Goal: Complete application form: Complete application form

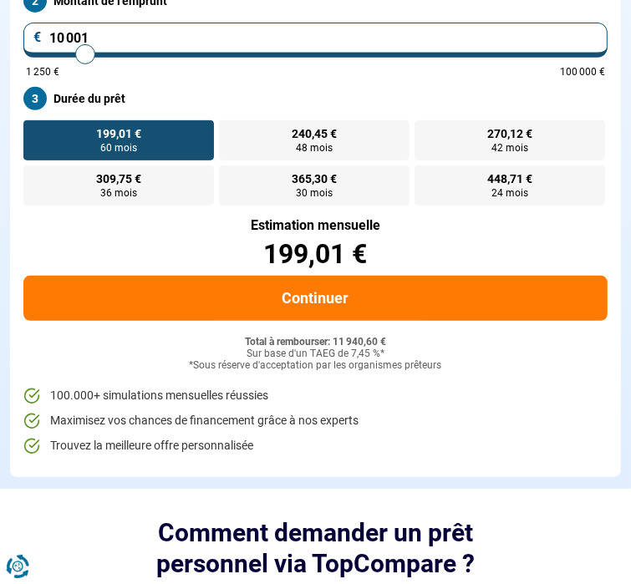
scroll to position [207, 0]
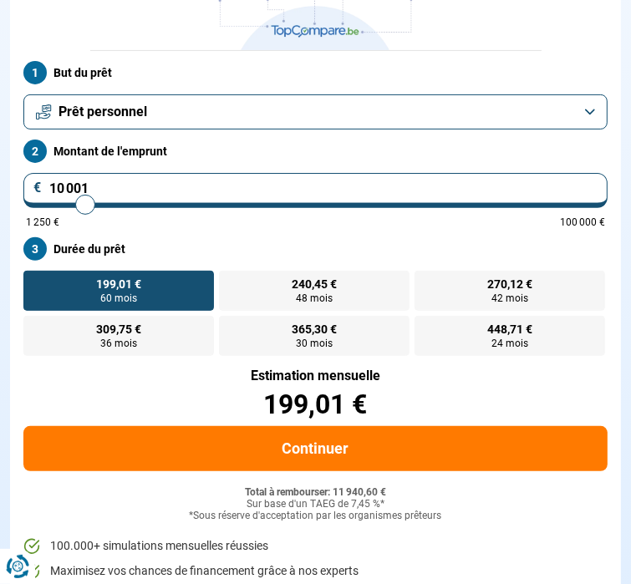
click at [58, 186] on input "10 001" at bounding box center [315, 190] width 584 height 35
type input "1"
type input "1250"
type input "12"
type input "1250"
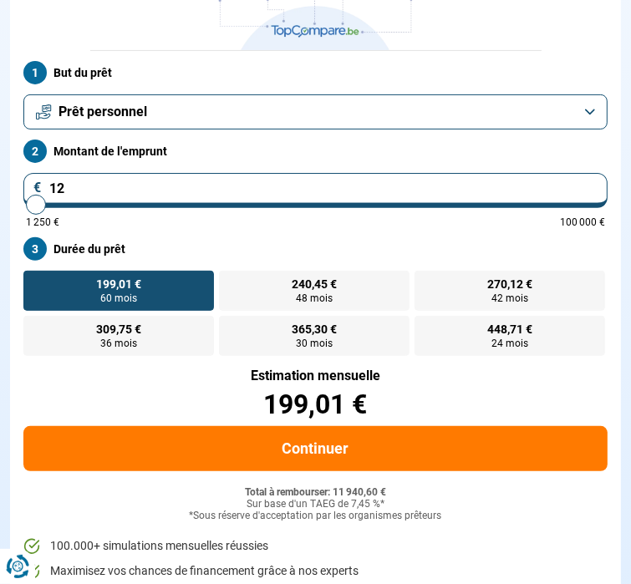
type input "1"
type input "1250"
type input "0"
type input "1250"
type input "2"
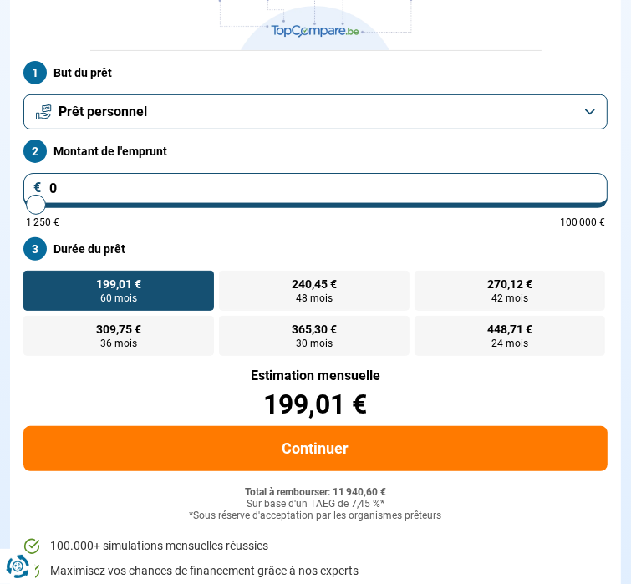
type input "1250"
type input "20"
type input "1250"
type input "200"
type input "1250"
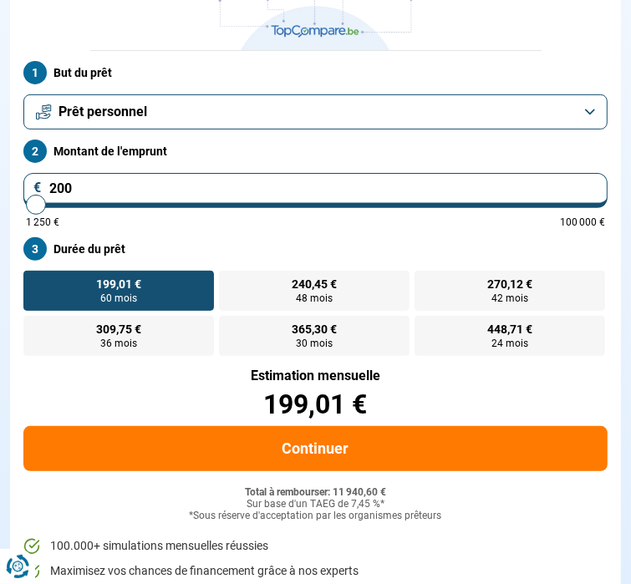
type input "2 000"
type input "2000"
type input "20 000"
type input "20000"
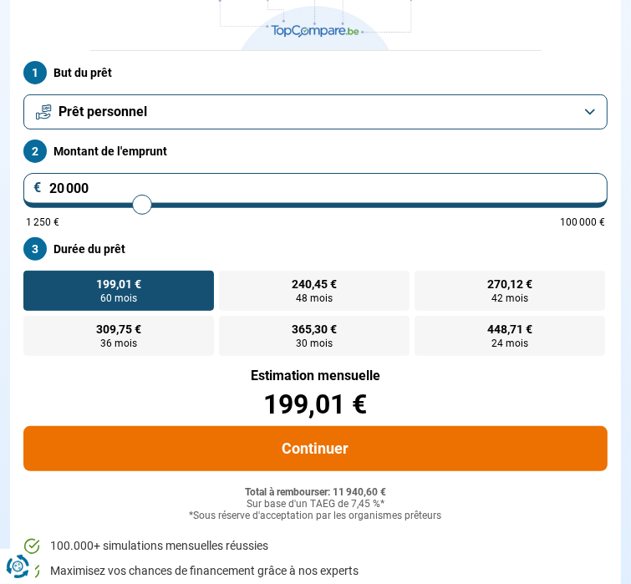
radio input "false"
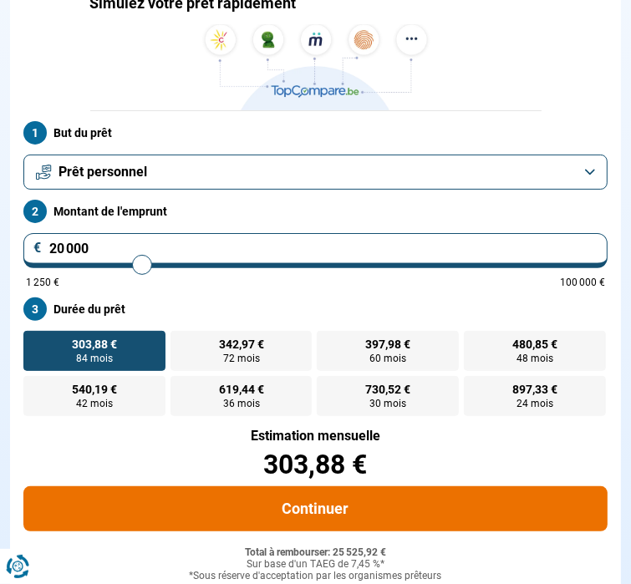
scroll to position [145, 0]
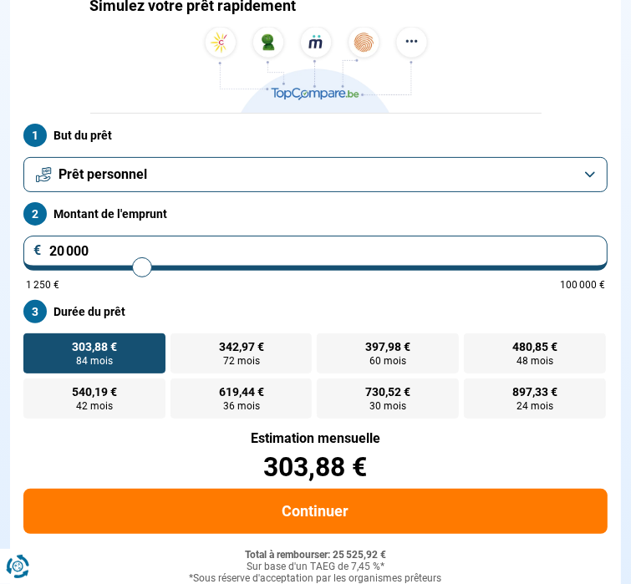
click at [62, 252] on input "20 000" at bounding box center [315, 253] width 584 height 35
type input "2 000"
type input "2000"
type input "25 000"
type input "25000"
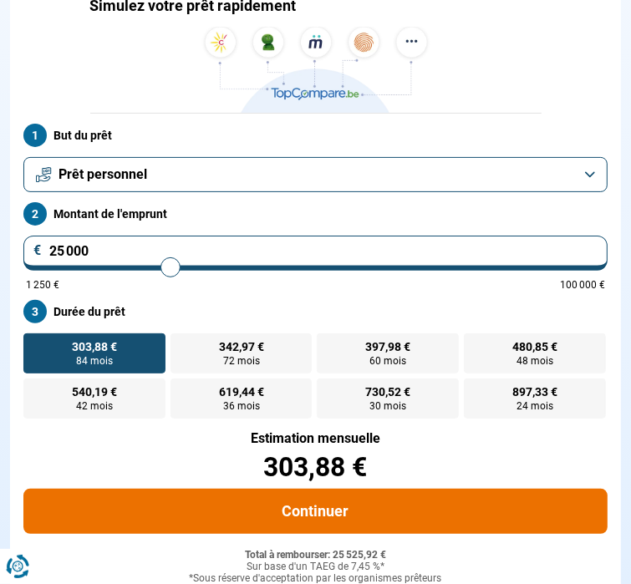
radio input "false"
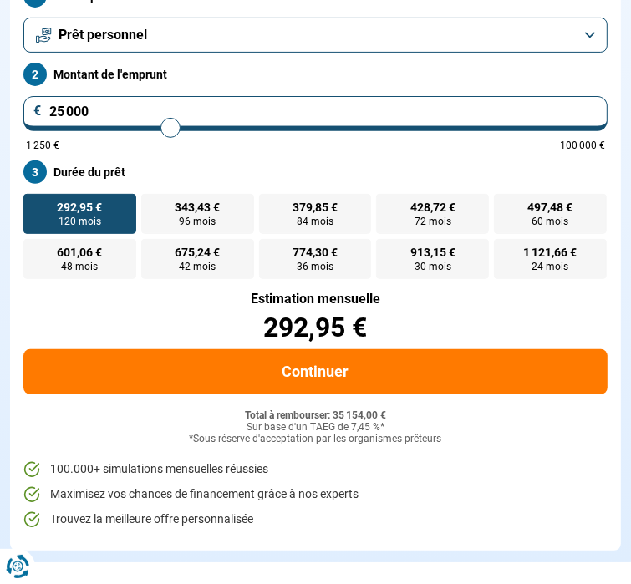
scroll to position [304, 0]
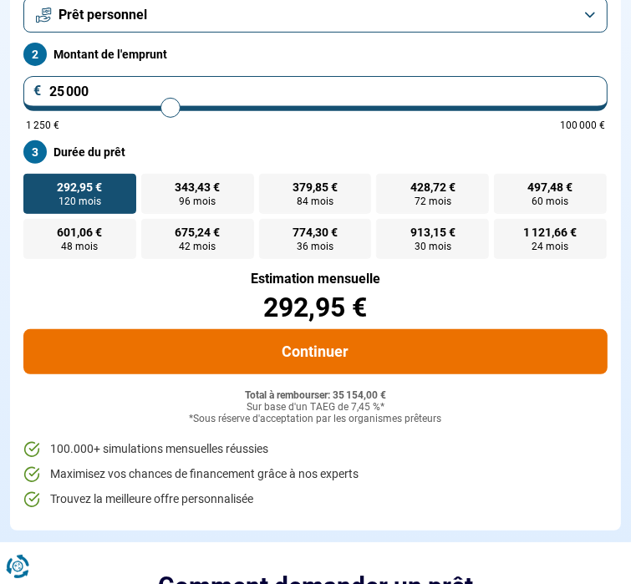
click at [311, 343] on button "Continuer" at bounding box center [315, 351] width 584 height 45
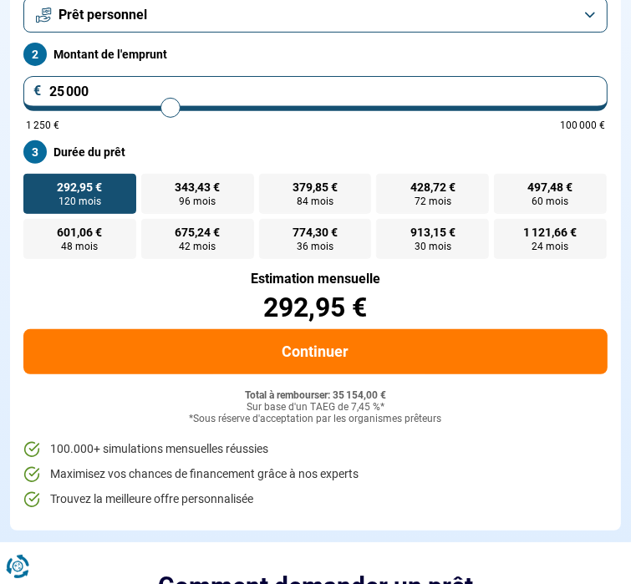
scroll to position [0, 0]
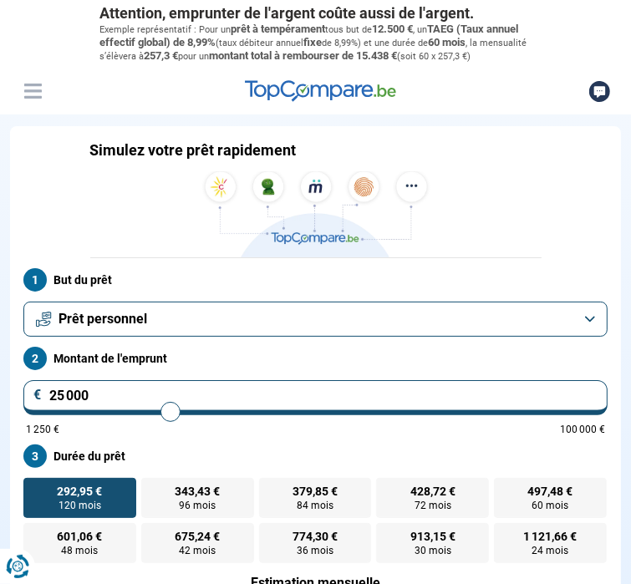
click at [63, 391] on input "25 000" at bounding box center [315, 397] width 584 height 35
type input "2 000"
type input "2000"
type input "20 000"
type input "20000"
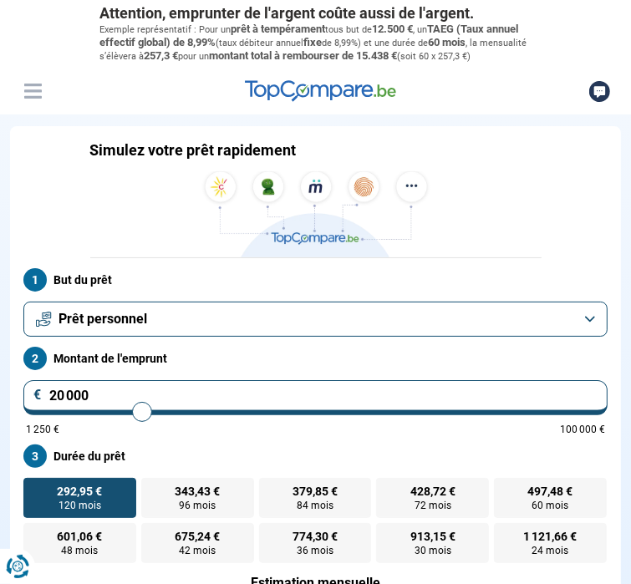
radio input "true"
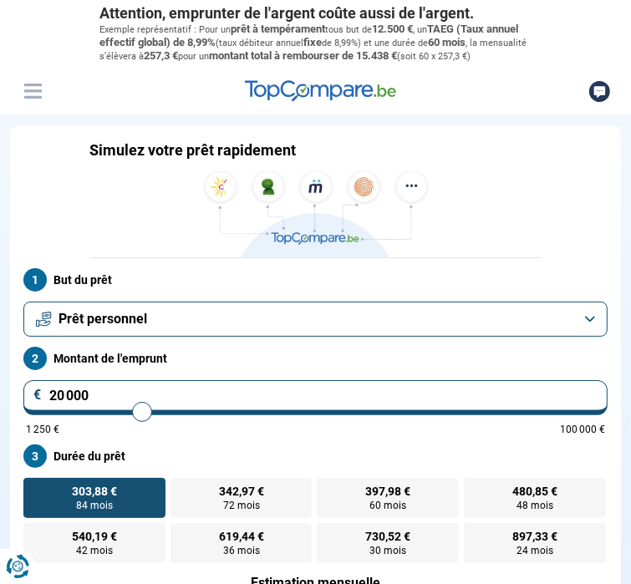
scroll to position [145, 0]
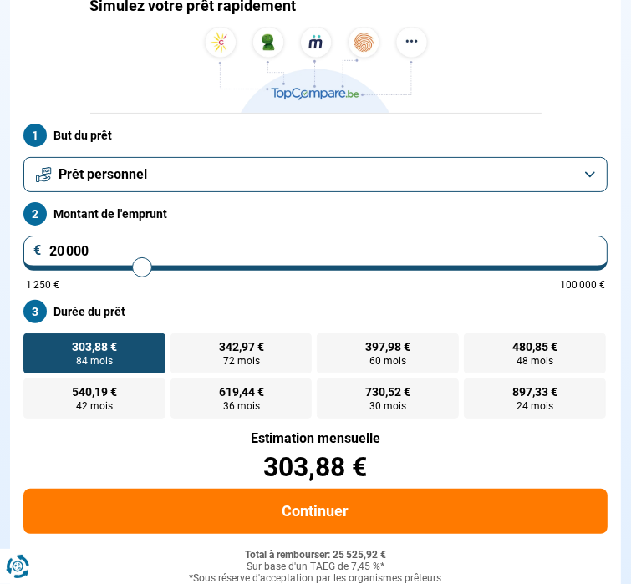
type input "2 000"
type input "2000"
type input "21 000"
type input "21000"
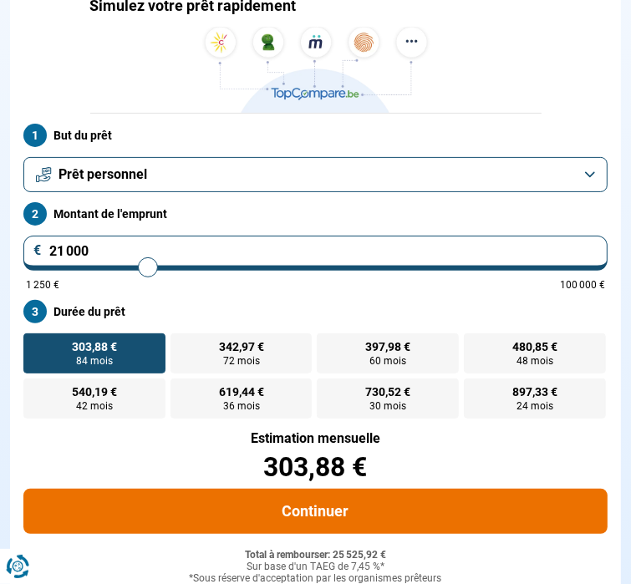
radio input "false"
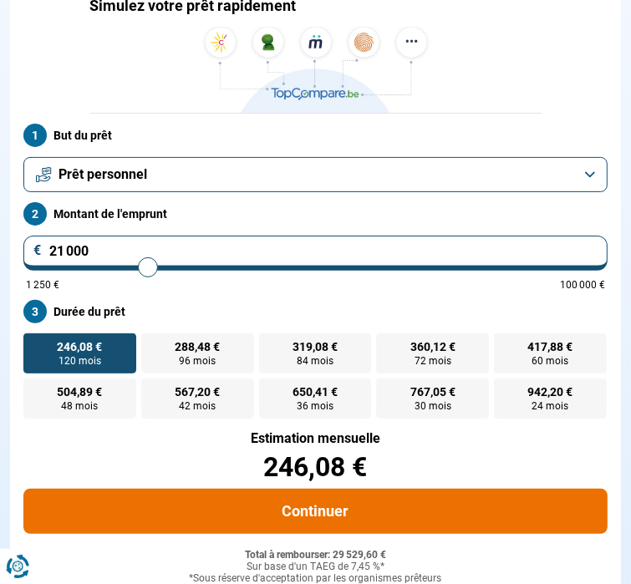
type input "21 000"
click at [273, 503] on button "Continuer" at bounding box center [315, 511] width 584 height 45
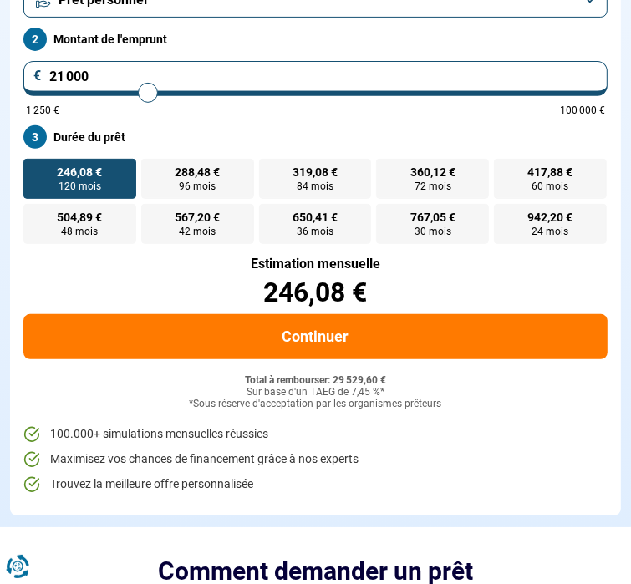
scroll to position [331, 0]
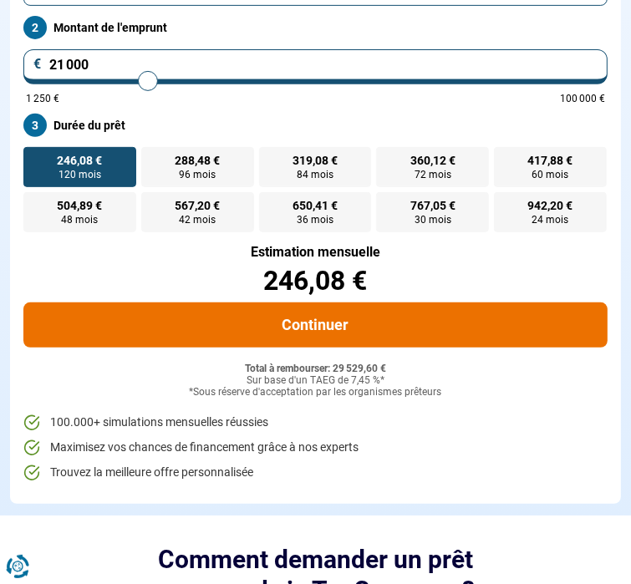
click at [324, 337] on button "Continuer" at bounding box center [315, 324] width 584 height 45
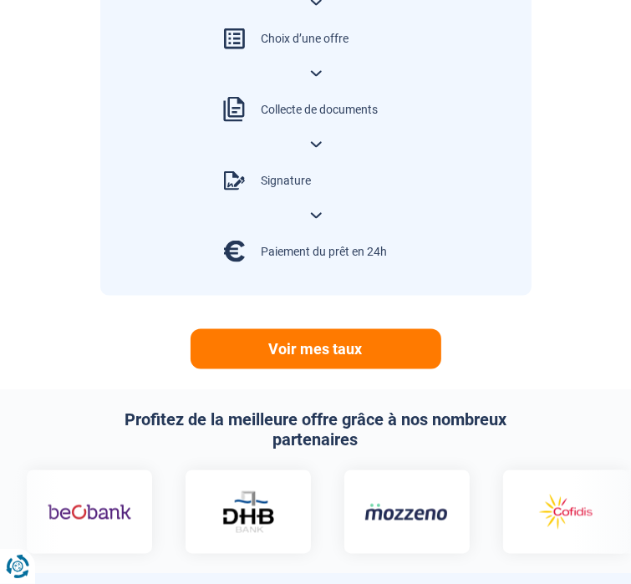
scroll to position [1216, 0]
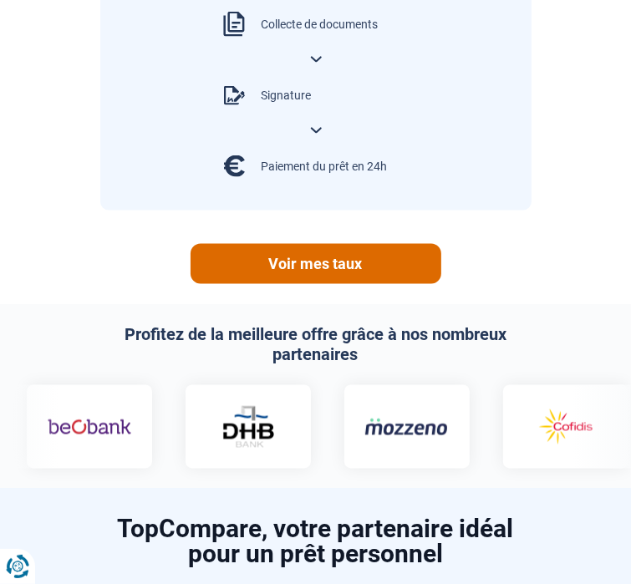
click at [284, 244] on link "Voir mes taux" at bounding box center [315, 264] width 251 height 40
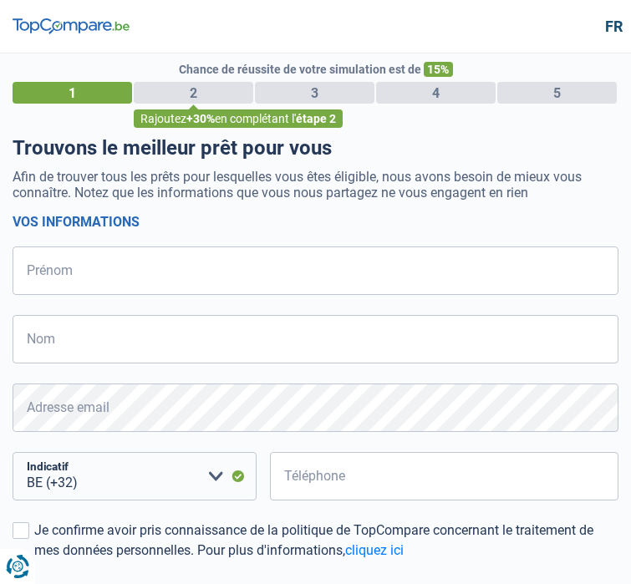
select select "32"
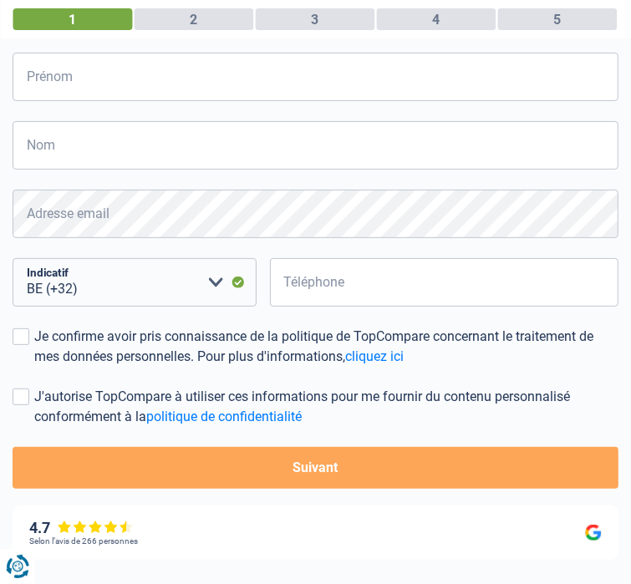
scroll to position [338, 0]
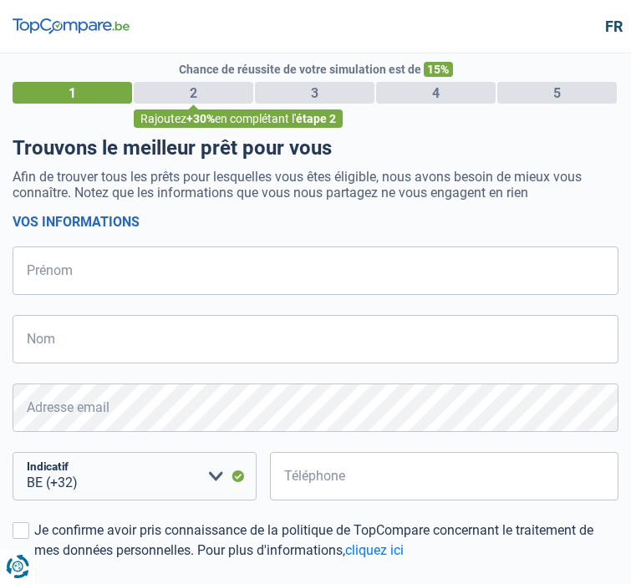
select select "32"
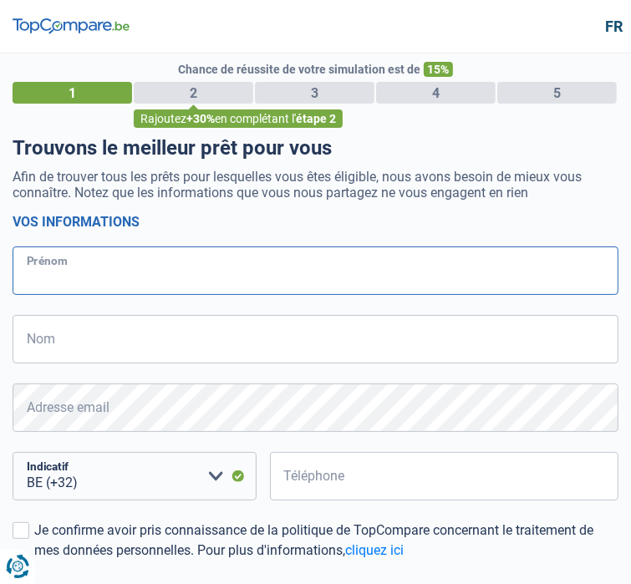
click at [176, 295] on input "Prénom" at bounding box center [316, 270] width 606 height 48
type input "[PERSON_NAME]"
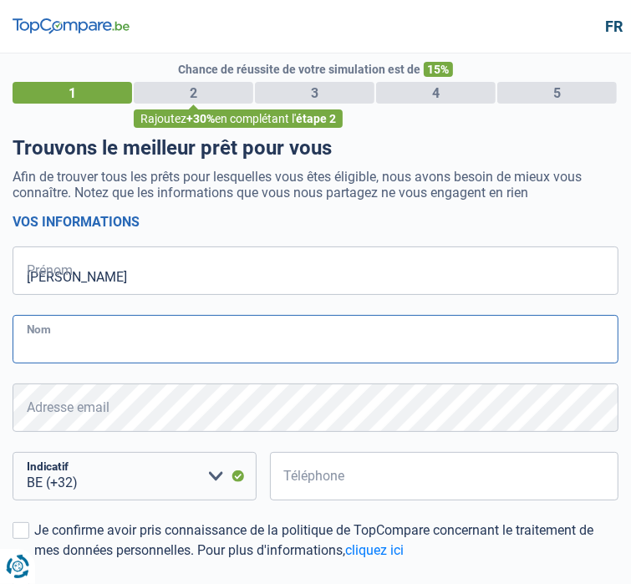
type input "Bultez"
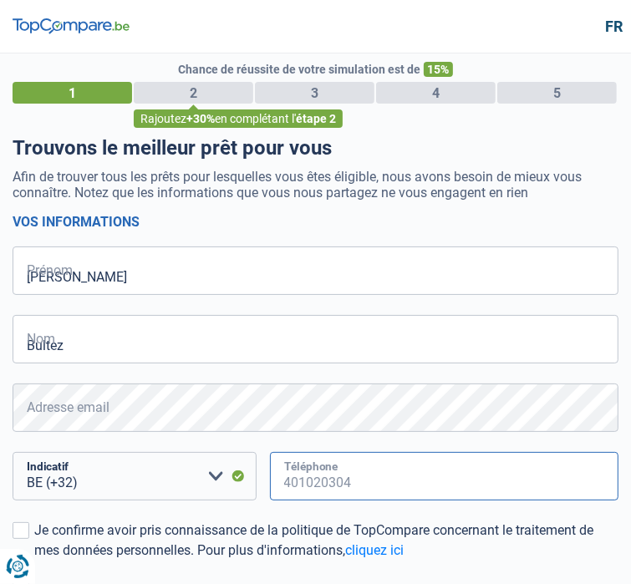
type input "486292429"
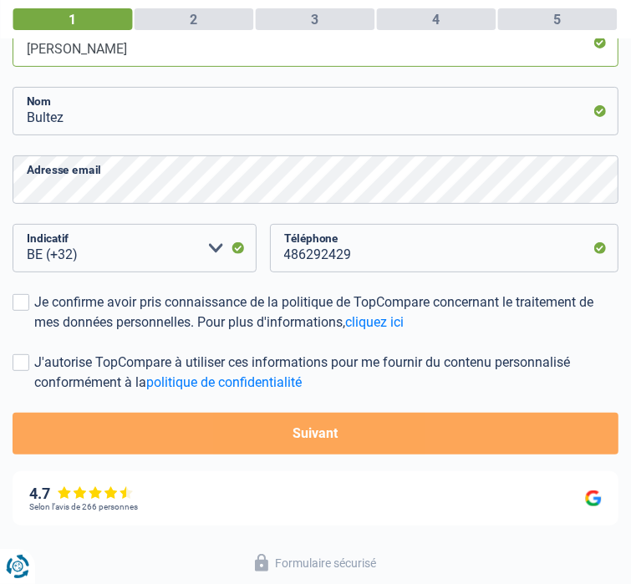
scroll to position [233, 0]
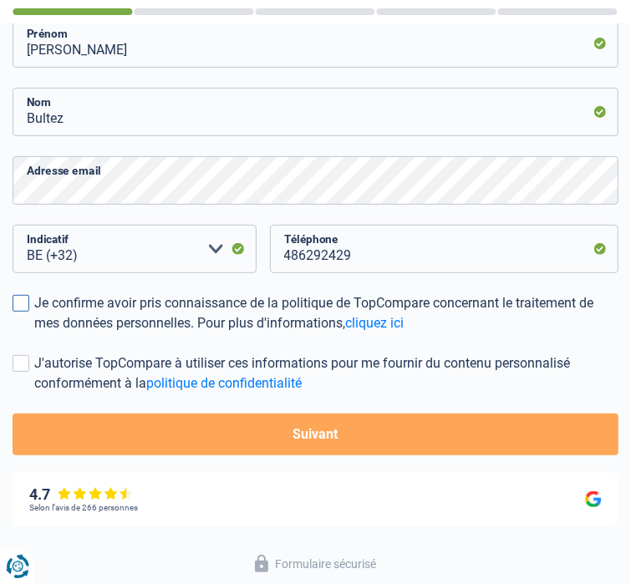
click at [26, 302] on span at bounding box center [21, 303] width 17 height 17
click at [34, 333] on input "Je confirme avoir pris connaissance de la politique de TopCompare concernant le…" at bounding box center [34, 333] width 0 height 0
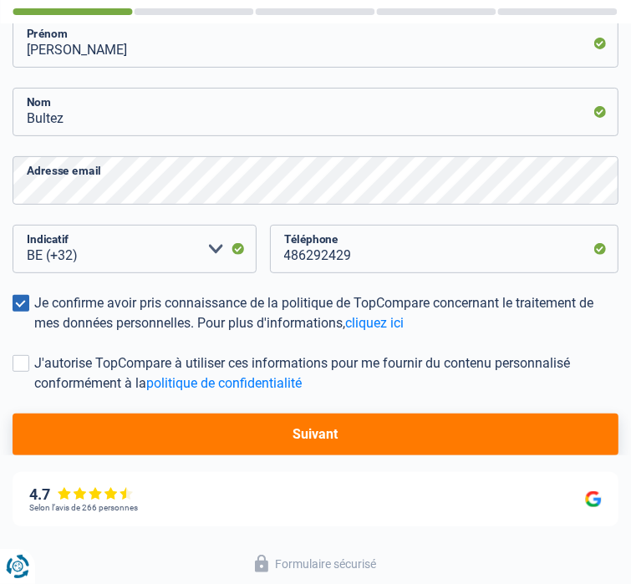
click at [288, 453] on button "Suivant" at bounding box center [316, 435] width 606 height 42
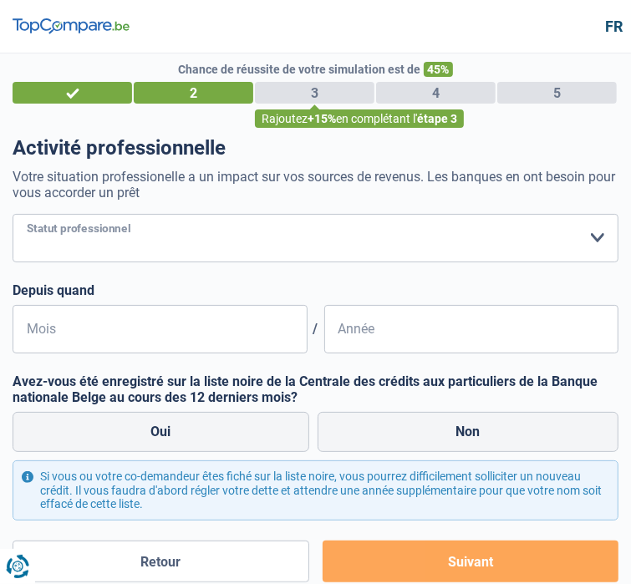
click at [190, 257] on select "Ouvrier Employé privé Employé public Invalide Indépendant Pensionné Chômeur Mut…" at bounding box center [316, 238] width 606 height 48
select select "publicEmployee"
click at [13, 223] on select "Ouvrier Employé privé Employé public Invalide Indépendant Pensionné Chômeur Mut…" at bounding box center [316, 238] width 606 height 48
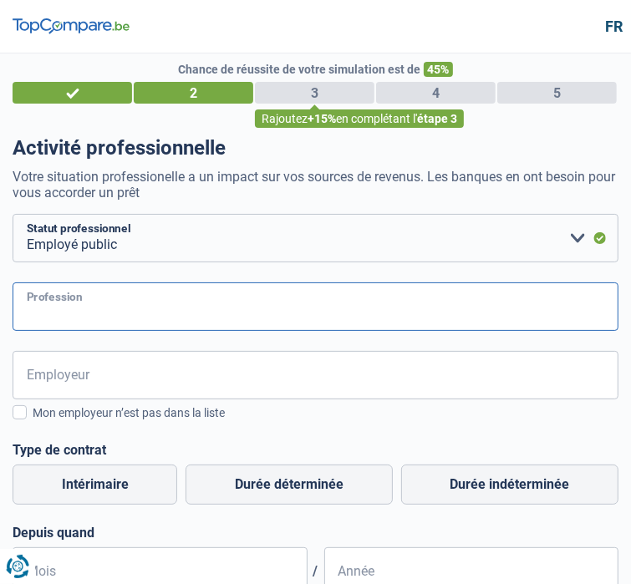
click at [109, 307] on input "Profession" at bounding box center [316, 306] width 606 height 48
type input "enseignant"
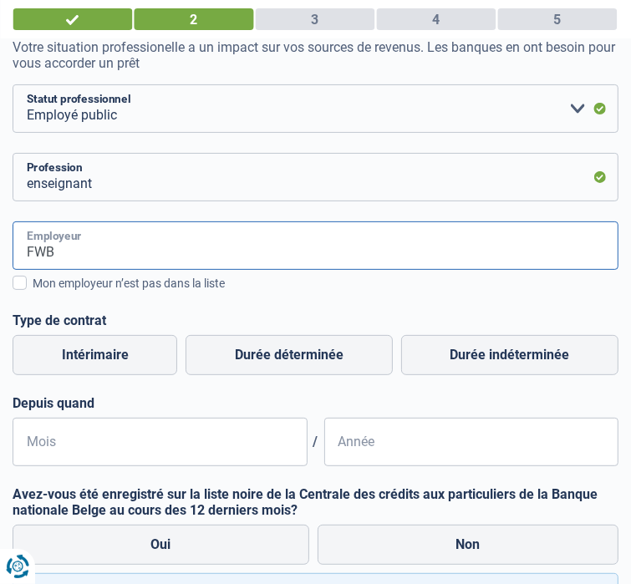
scroll to position [137, 0]
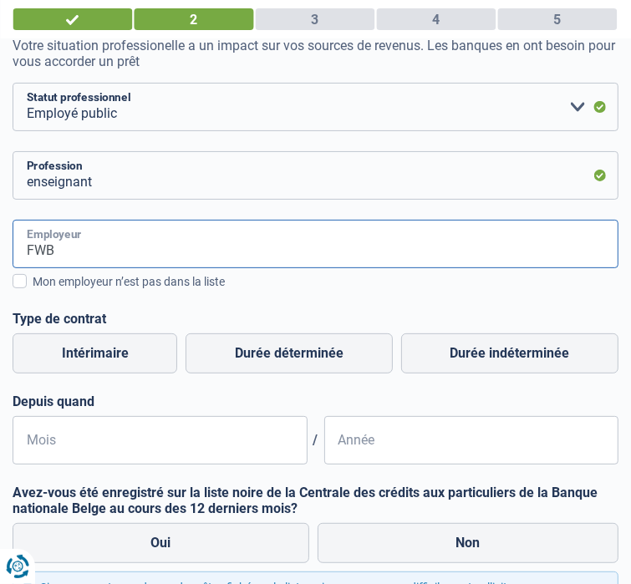
click at [79, 250] on input "FWB" at bounding box center [316, 244] width 606 height 48
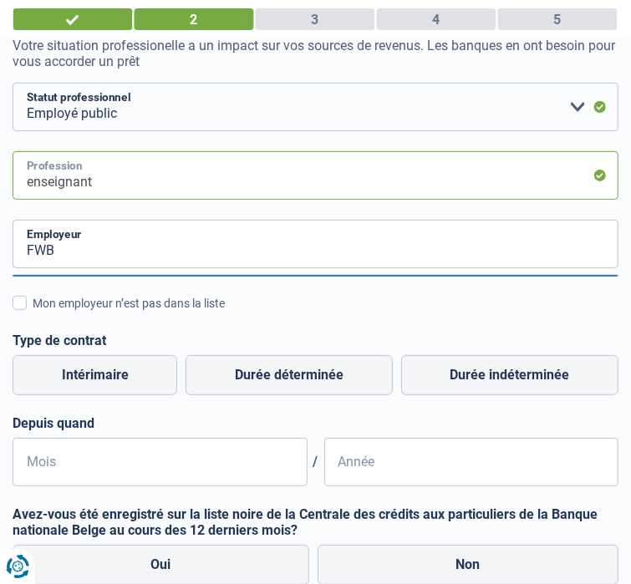
click at [124, 186] on input "enseignant" at bounding box center [316, 175] width 606 height 48
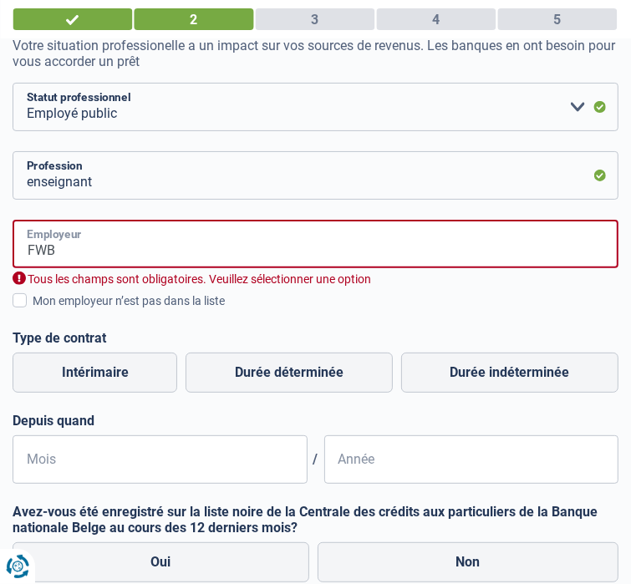
click at [103, 246] on input "FWB" at bounding box center [316, 244] width 606 height 48
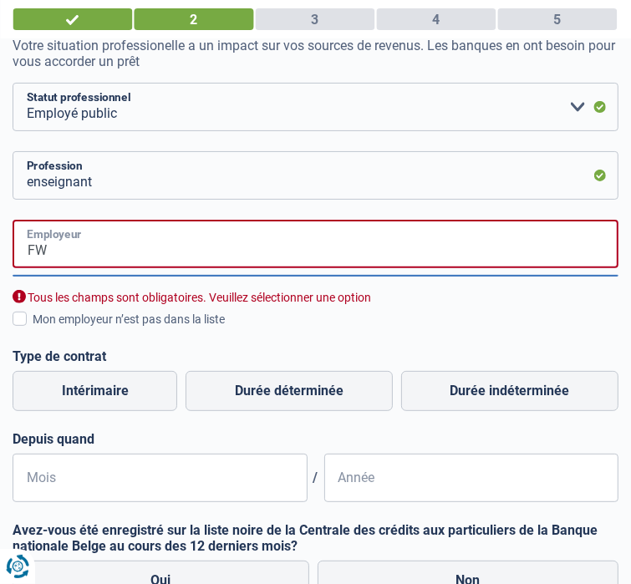
type input "F"
type input "f"
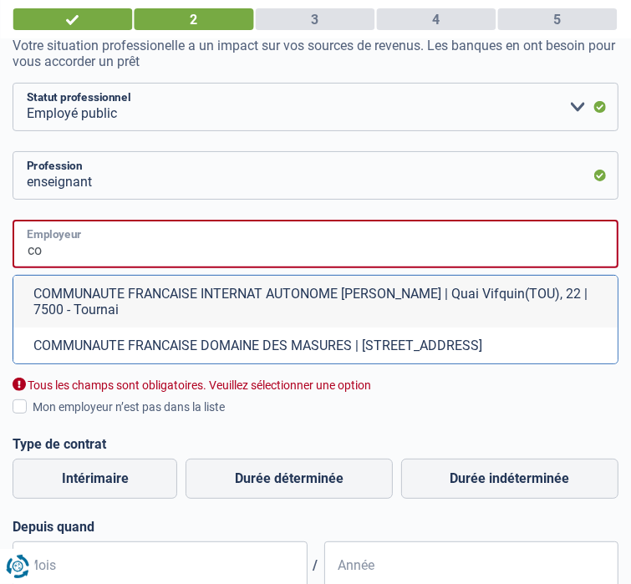
type input "c"
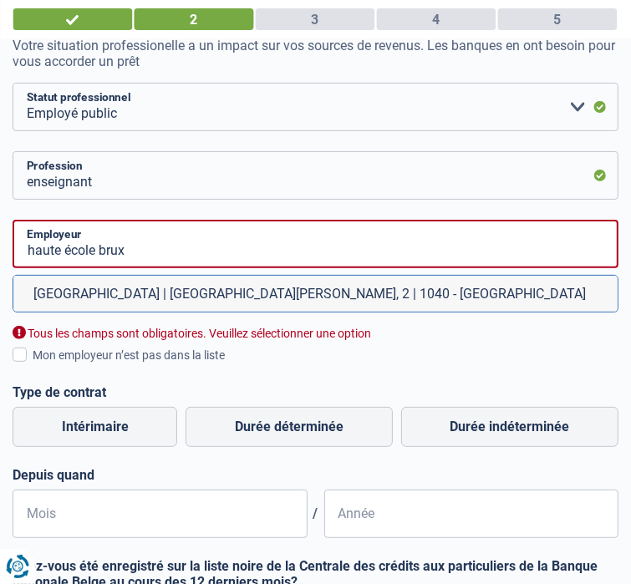
click at [114, 287] on li "[GEOGRAPHIC_DATA] | [GEOGRAPHIC_DATA][PERSON_NAME], 2 | 1040 - [GEOGRAPHIC_DATA]" at bounding box center [315, 294] width 604 height 36
type input "[GEOGRAPHIC_DATA] | [GEOGRAPHIC_DATA][PERSON_NAME], 2 | 1040 - [GEOGRAPHIC_DATA]"
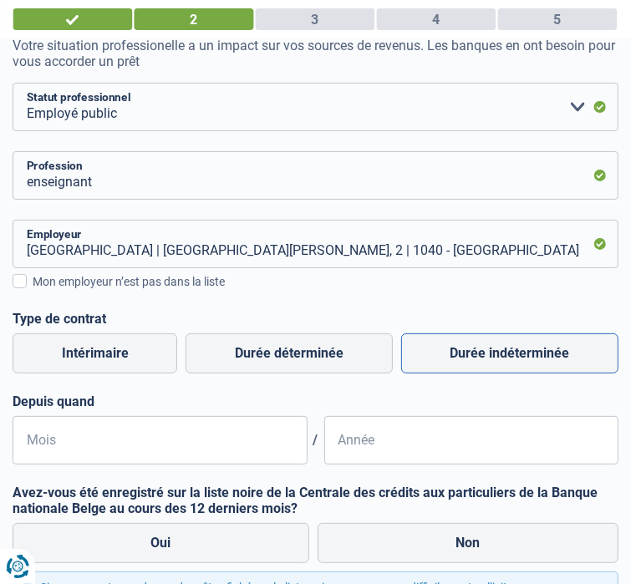
click at [459, 353] on label "Durée indéterminée" at bounding box center [509, 353] width 217 height 40
click at [459, 353] on input "Durée indéterminée" at bounding box center [509, 353] width 217 height 40
radio input "true"
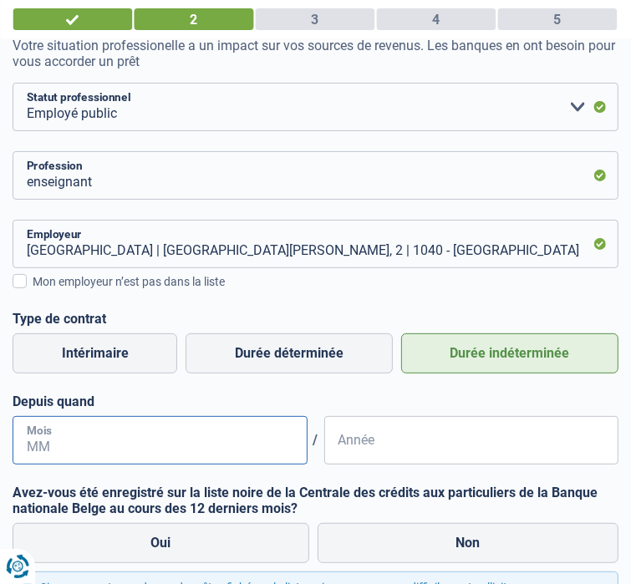
click at [220, 440] on input "Mois" at bounding box center [160, 440] width 295 height 48
type input "11"
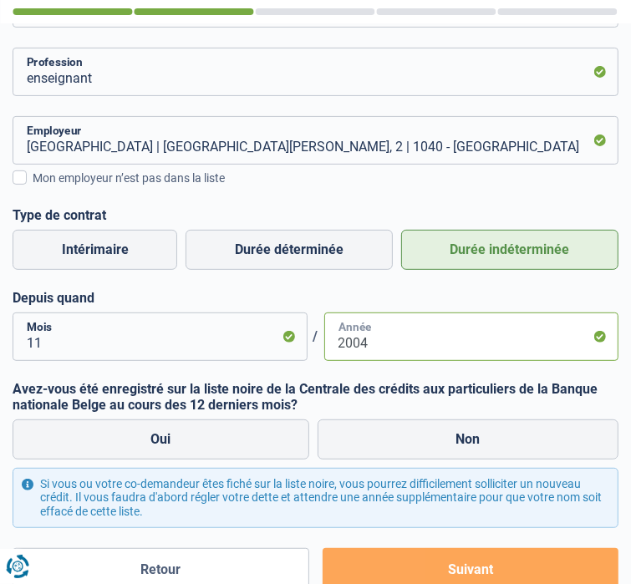
scroll to position [241, 0]
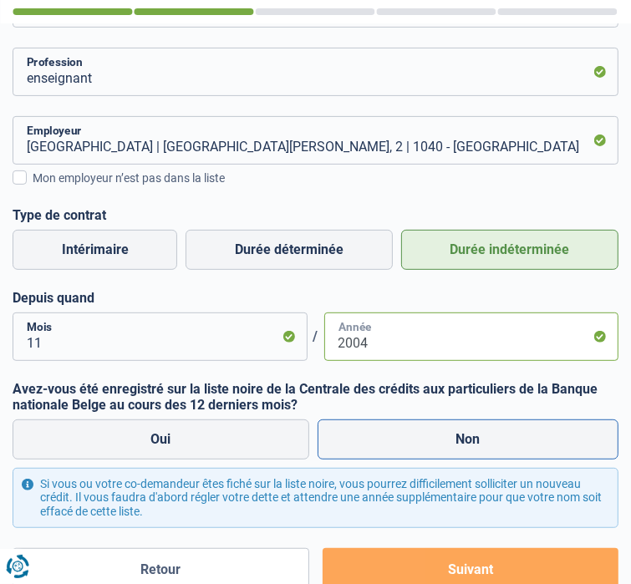
type input "2004"
click at [419, 437] on label "Non" at bounding box center [467, 439] width 301 height 40
click at [419, 437] on input "Non" at bounding box center [467, 439] width 301 height 40
radio input "true"
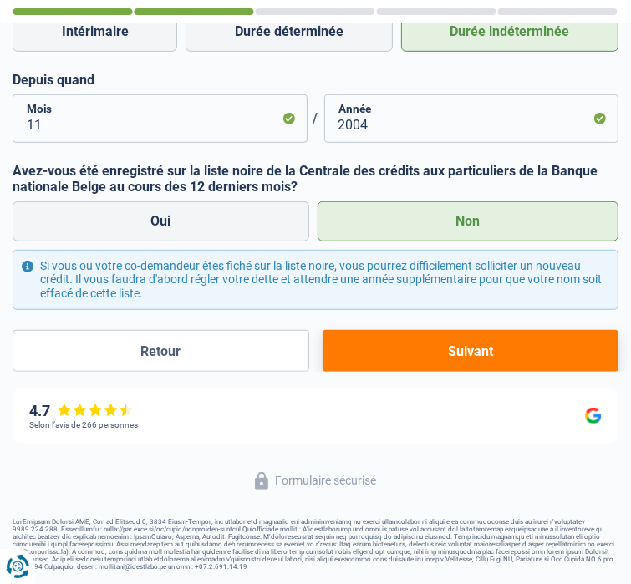
scroll to position [477, 0]
click at [419, 360] on button "Suivant" at bounding box center [470, 351] width 296 height 42
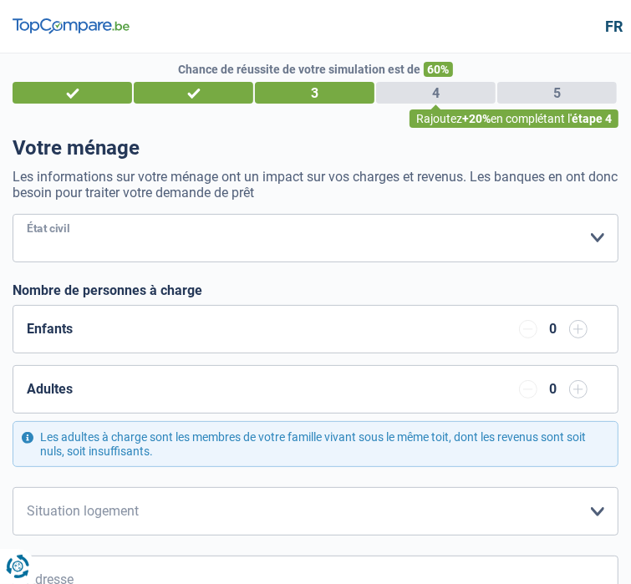
click at [373, 262] on select "[PERSON_NAME](e) Cohabitant(e) légal(e) Divorcé(e) Veuf(ve) Séparé (de fait) Ve…" at bounding box center [316, 238] width 606 height 48
select select "single"
click at [13, 223] on select "[PERSON_NAME](e) Cohabitant(e) légal(e) Divorcé(e) Veuf(ve) Séparé (de fait) Ve…" at bounding box center [316, 238] width 606 height 48
click at [569, 333] on input "button" at bounding box center [578, 329] width 18 height 18
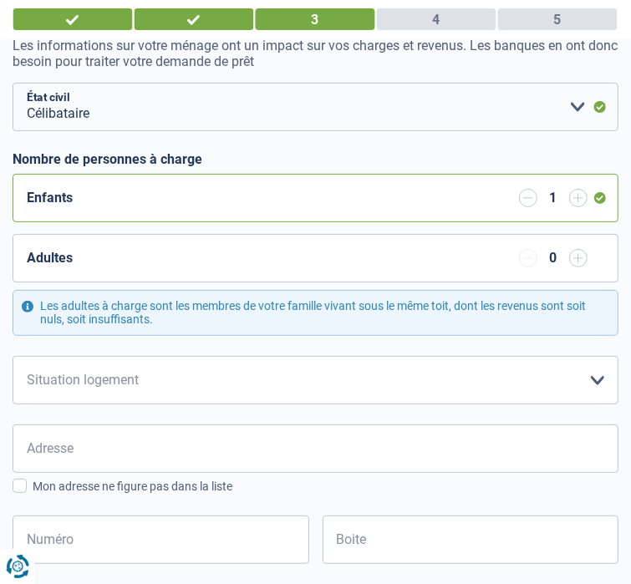
scroll to position [143, 0]
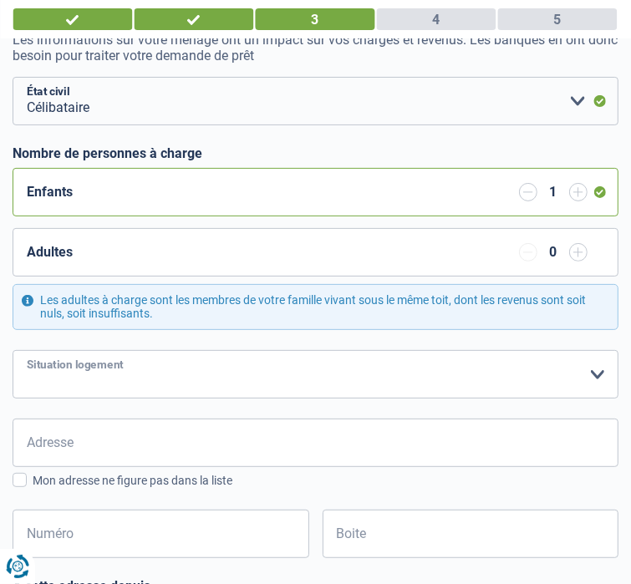
click at [285, 350] on select "Locataire Propriétaire avec prêt hypothécaire Propriétaire sans prêt hypothécai…" at bounding box center [316, 374] width 606 height 48
select select "ownerWithMortgage"
click at [13, 350] on select "Locataire Propriétaire avec prêt hypothécaire Propriétaire sans prêt hypothécai…" at bounding box center [316, 374] width 606 height 48
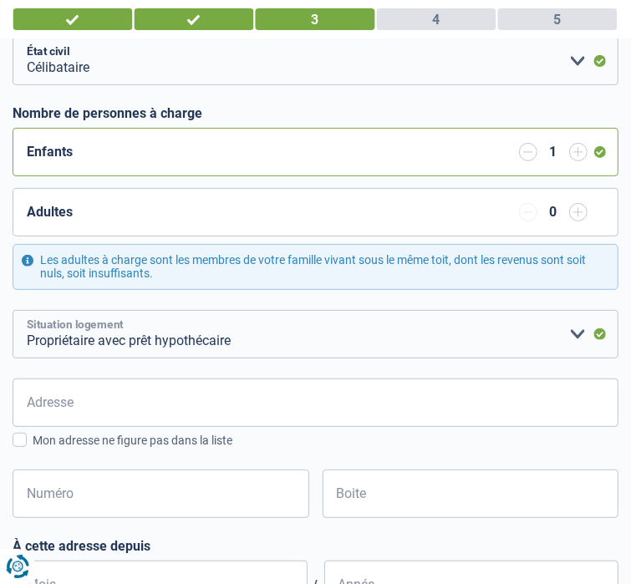
scroll to position [194, 0]
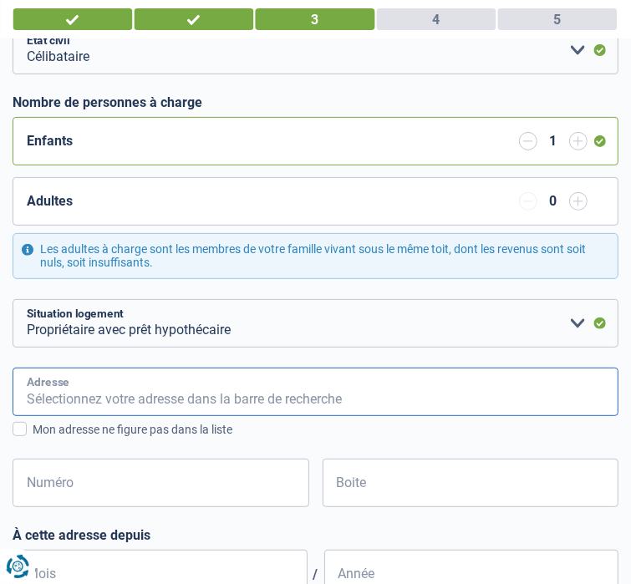
click at [231, 368] on input "Adresse" at bounding box center [316, 392] width 606 height 48
type input "Rue [PERSON_NAME]"
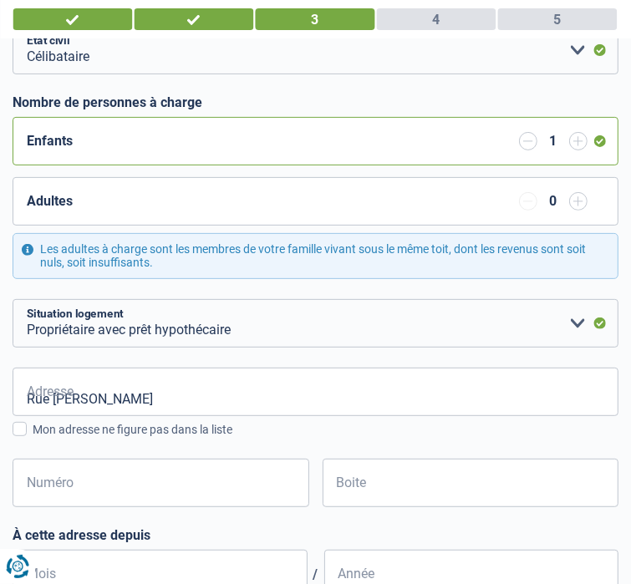
type input "[GEOGRAPHIC_DATA]"
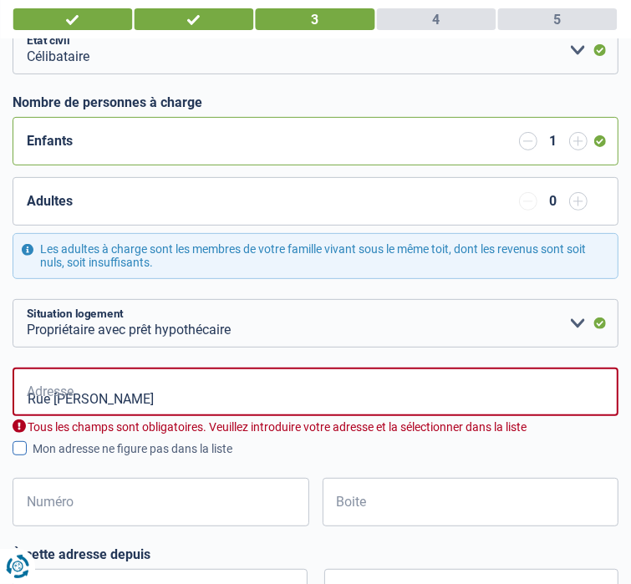
type input "[GEOGRAPHIC_DATA]"
click at [20, 441] on span at bounding box center [20, 448] width 14 height 14
click at [33, 458] on input "Mon adresse ne figure pas dans la liste" at bounding box center [33, 458] width 0 height 0
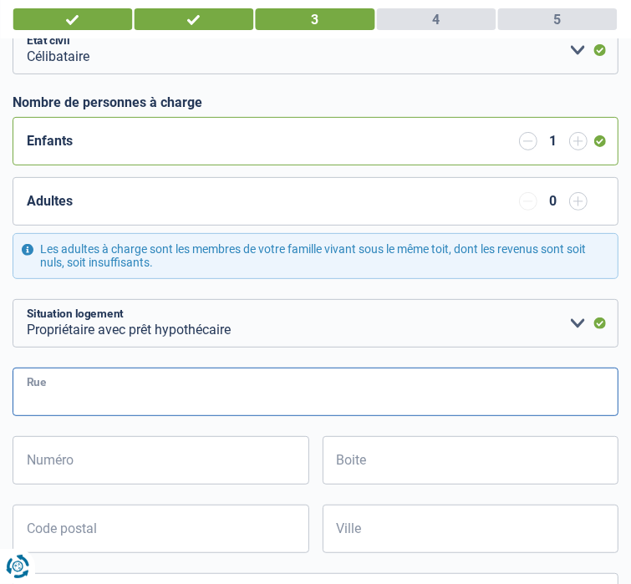
click at [91, 368] on input "Rue" at bounding box center [316, 392] width 606 height 48
type input "Rue [PERSON_NAME]"
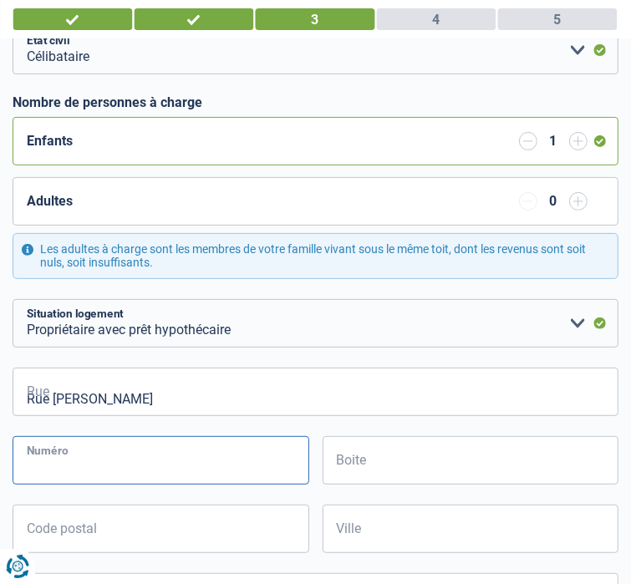
type input "86"
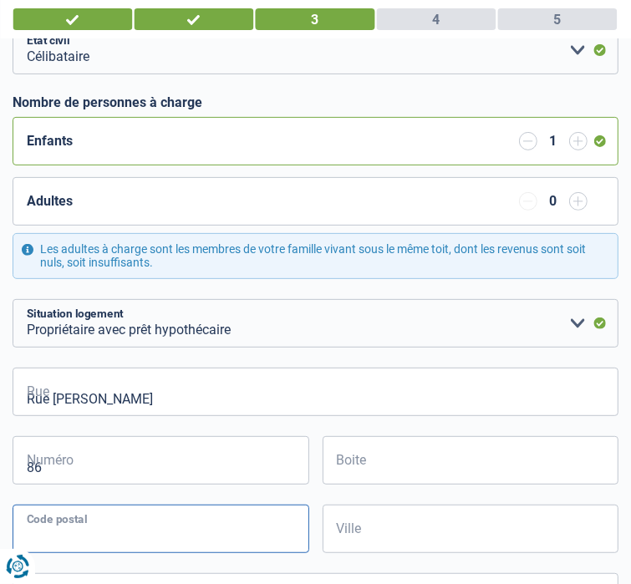
type input "1160"
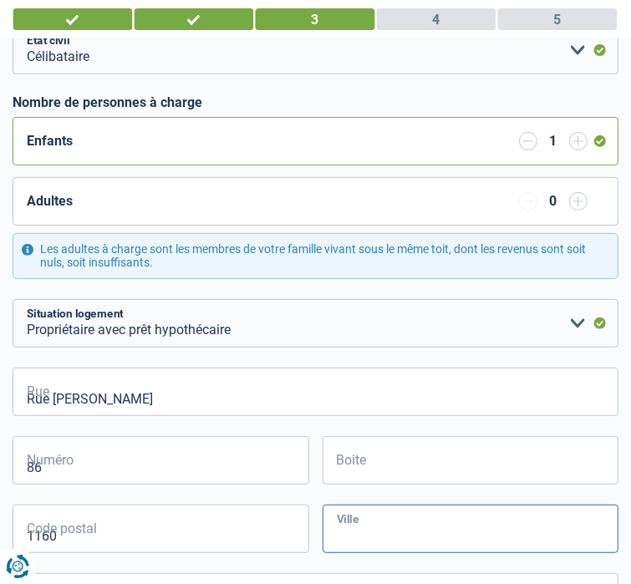
type input "Auderghem"
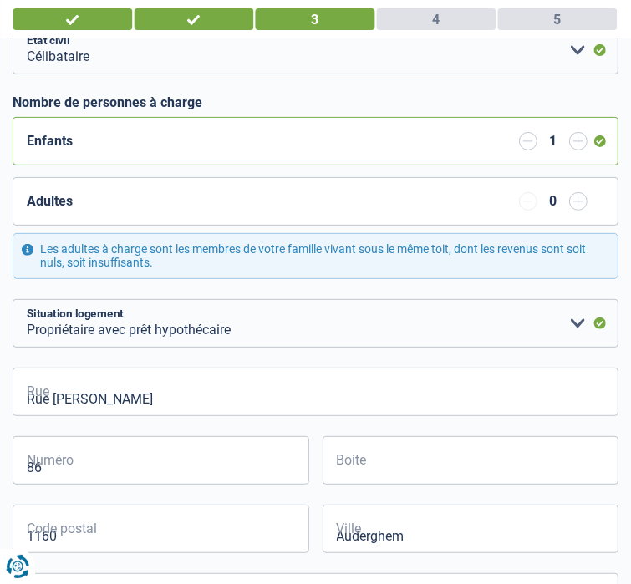
type input "Auderghem"
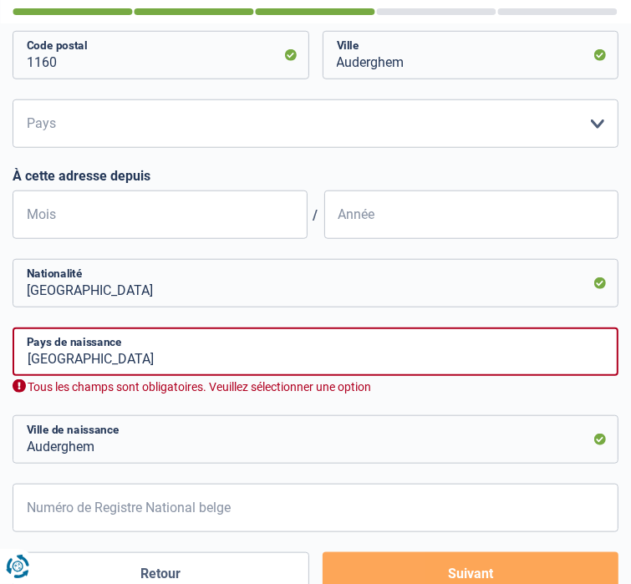
scroll to position [668, 0]
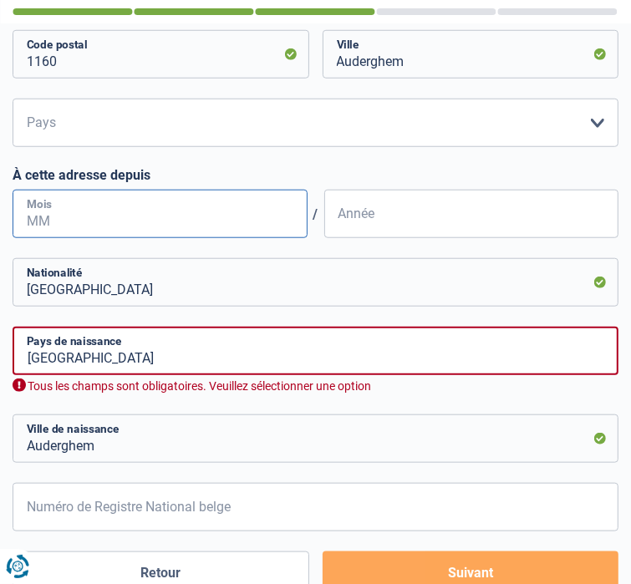
click at [108, 190] on input "Mois" at bounding box center [160, 214] width 295 height 48
type input "09"
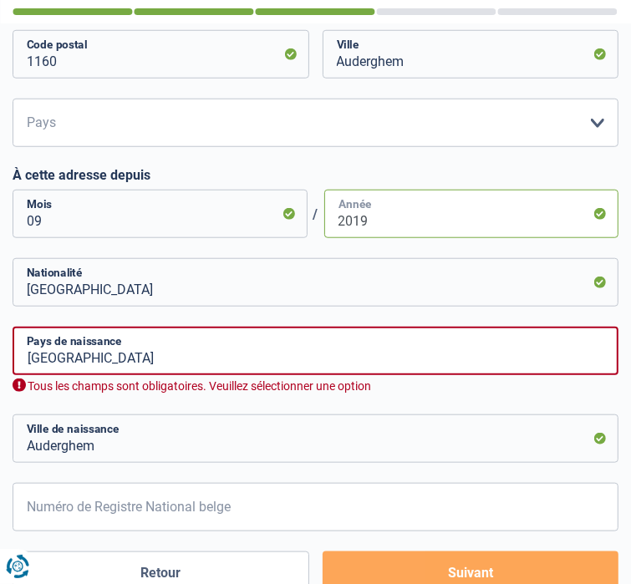
type input "2019"
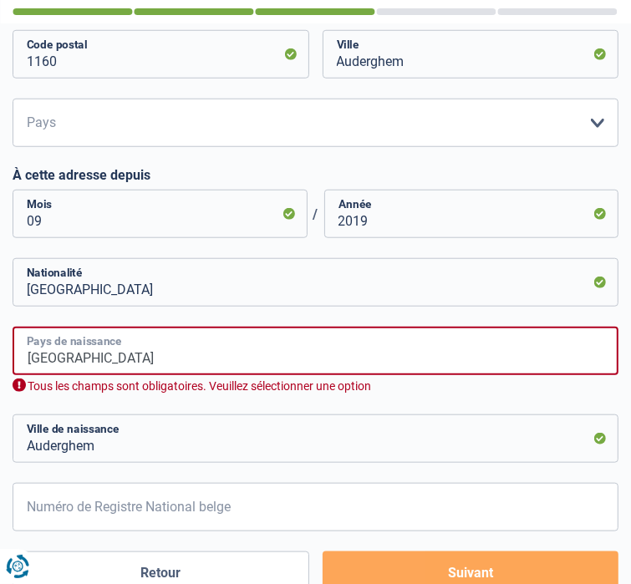
click at [181, 327] on input "[GEOGRAPHIC_DATA]" at bounding box center [316, 351] width 606 height 48
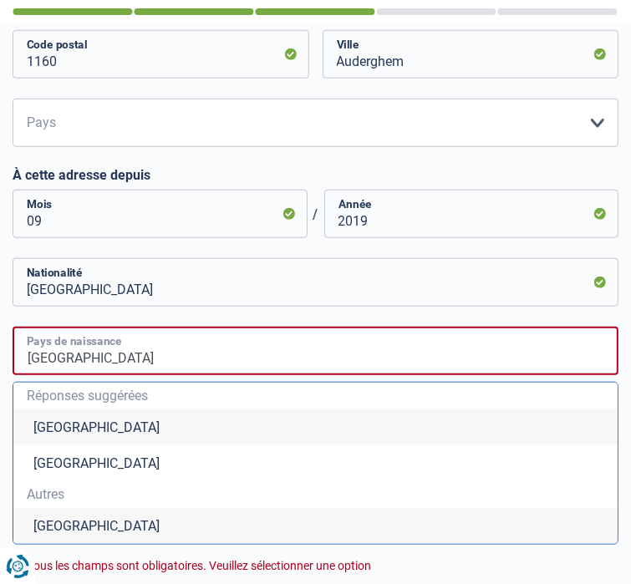
click at [181, 327] on input "[GEOGRAPHIC_DATA]" at bounding box center [316, 351] width 606 height 48
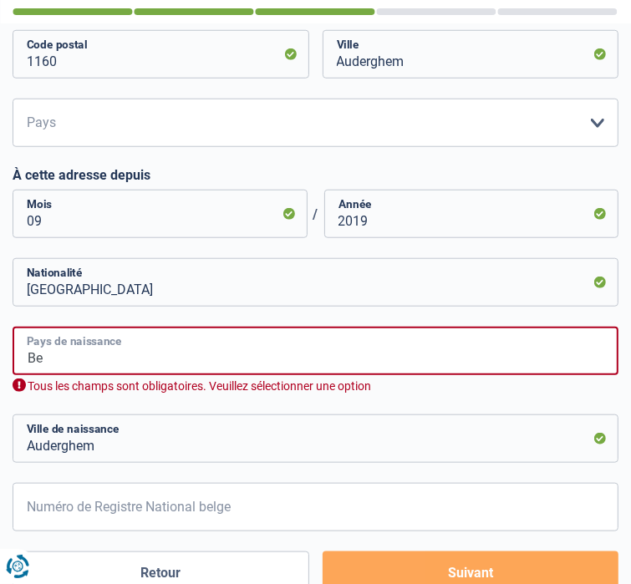
type input "B"
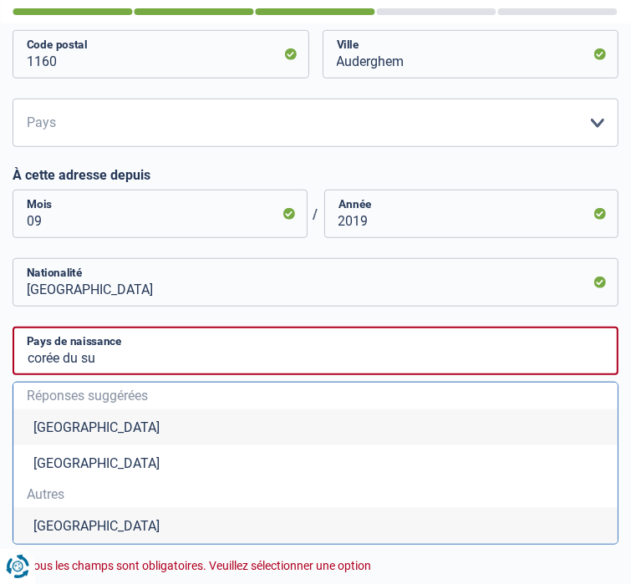
click at [170, 508] on li "[GEOGRAPHIC_DATA]" at bounding box center [315, 526] width 604 height 36
type input "[GEOGRAPHIC_DATA]"
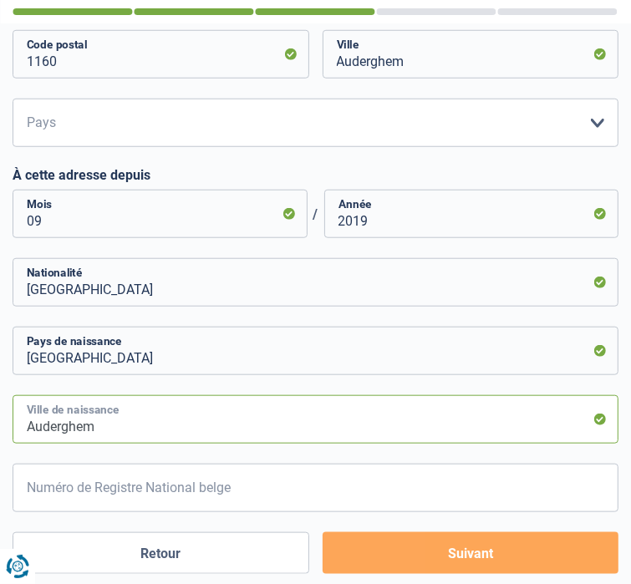
click at [195, 395] on input "Auderghem" at bounding box center [316, 419] width 606 height 48
type input "A"
type input "Séoul"
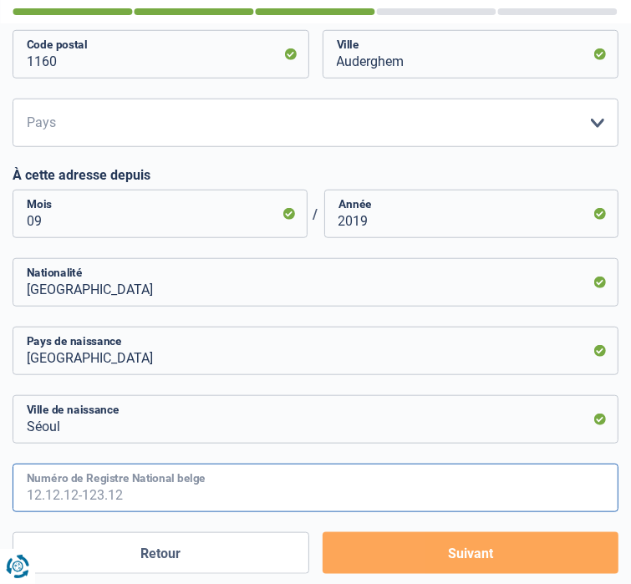
click at [211, 464] on input "Numéro de Registre National belge" at bounding box center [316, 488] width 606 height 48
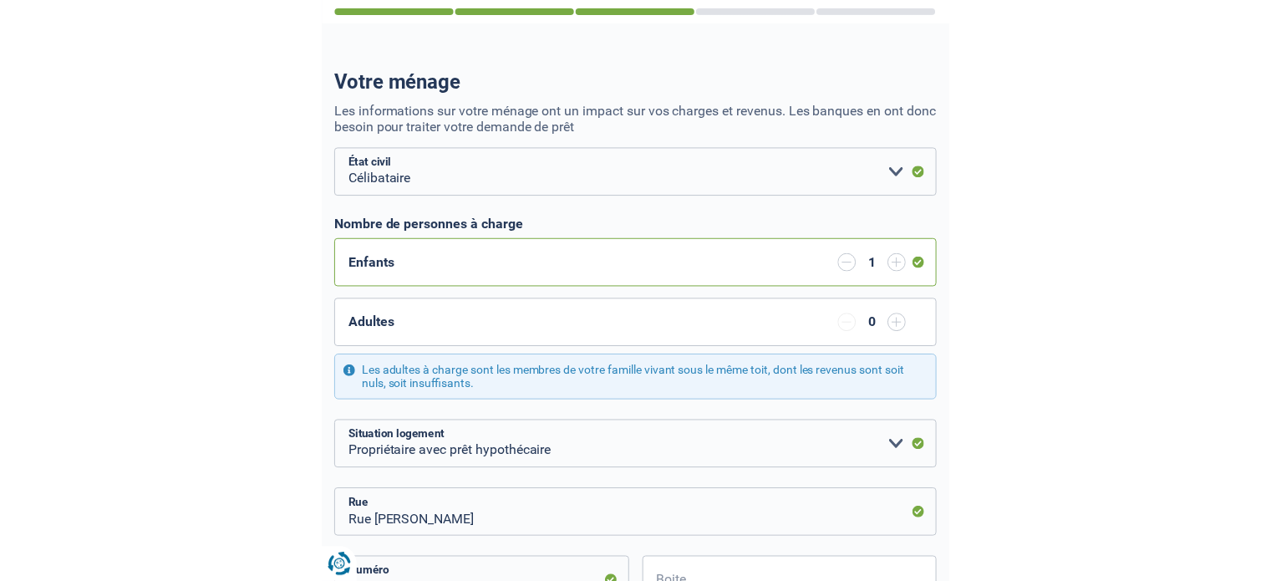
scroll to position [0, 0]
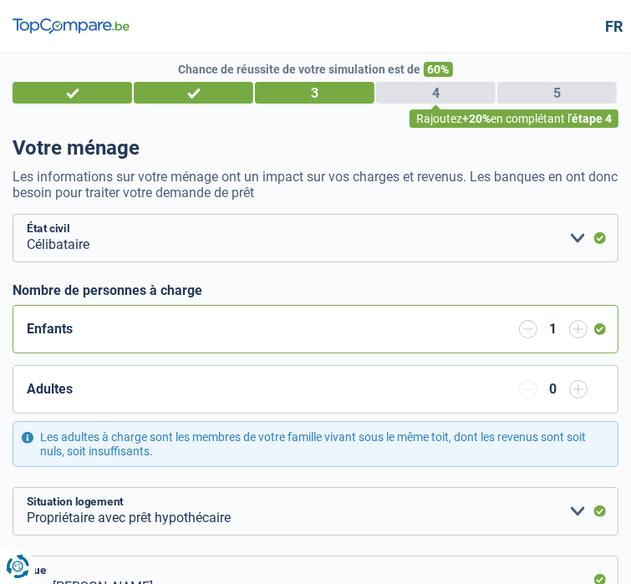
click at [55, 97] on div "1" at bounding box center [72, 93] width 119 height 22
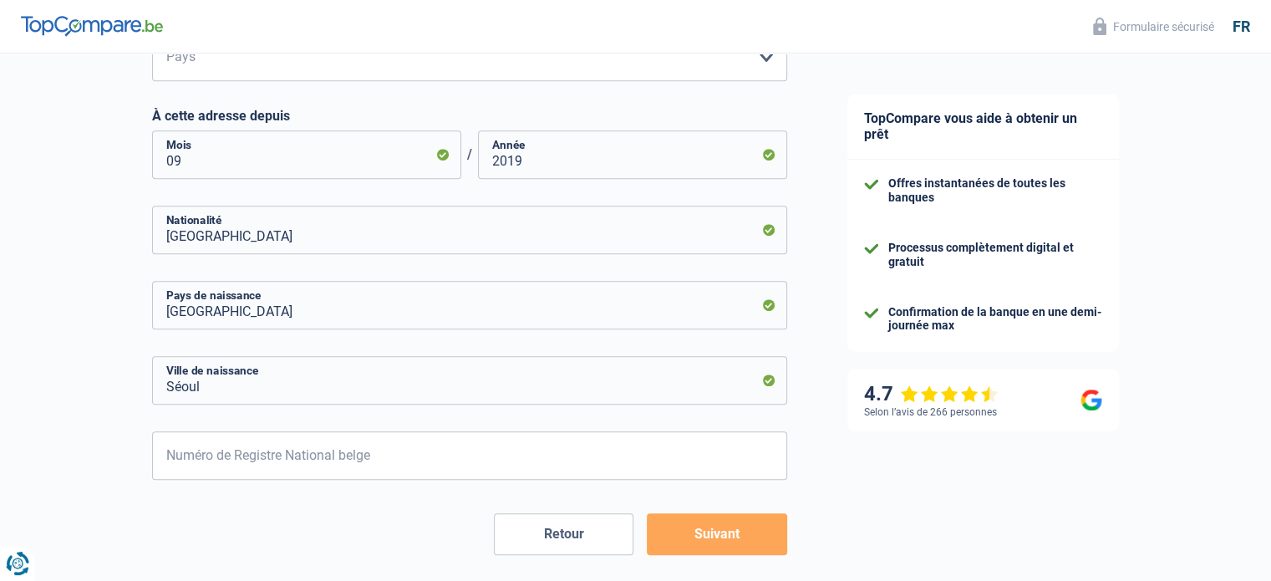
scroll to position [859, 0]
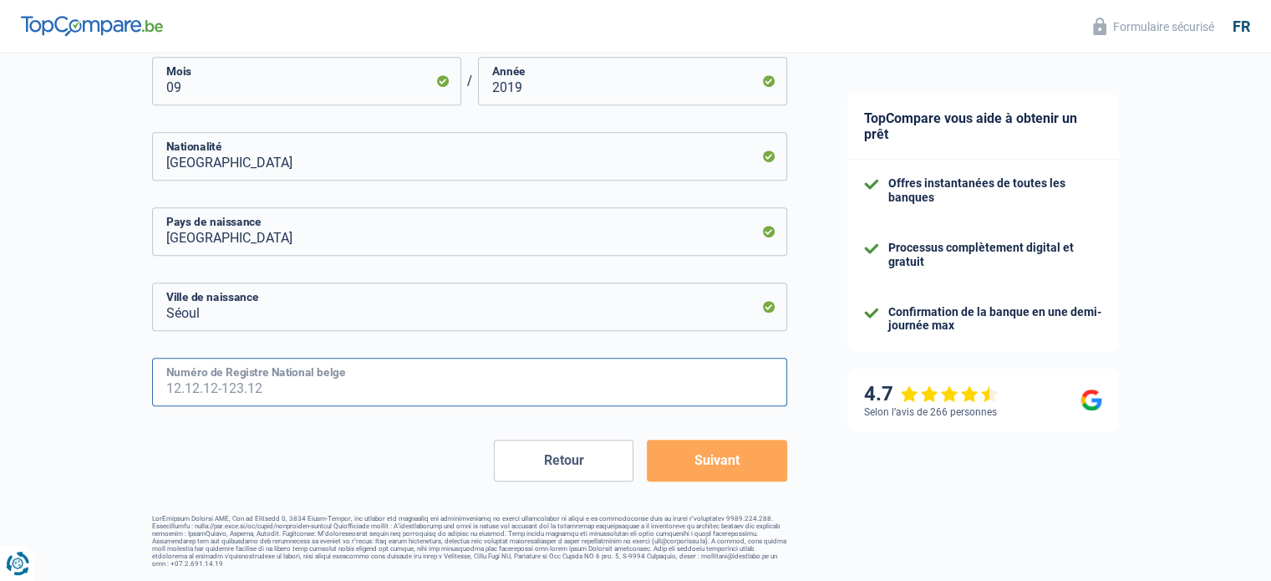
click at [478, 382] on input "Numéro de Registre National belge" at bounding box center [469, 382] width 635 height 48
click at [630, 463] on button "Suivant" at bounding box center [717, 460] width 140 height 42
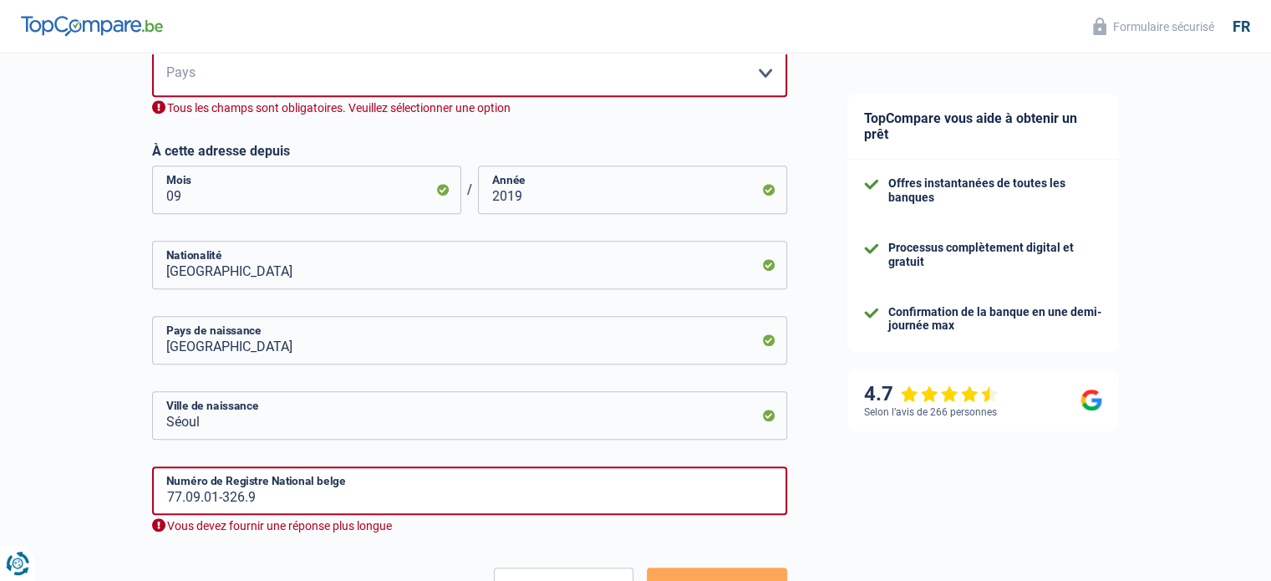
scroll to position [761, 0]
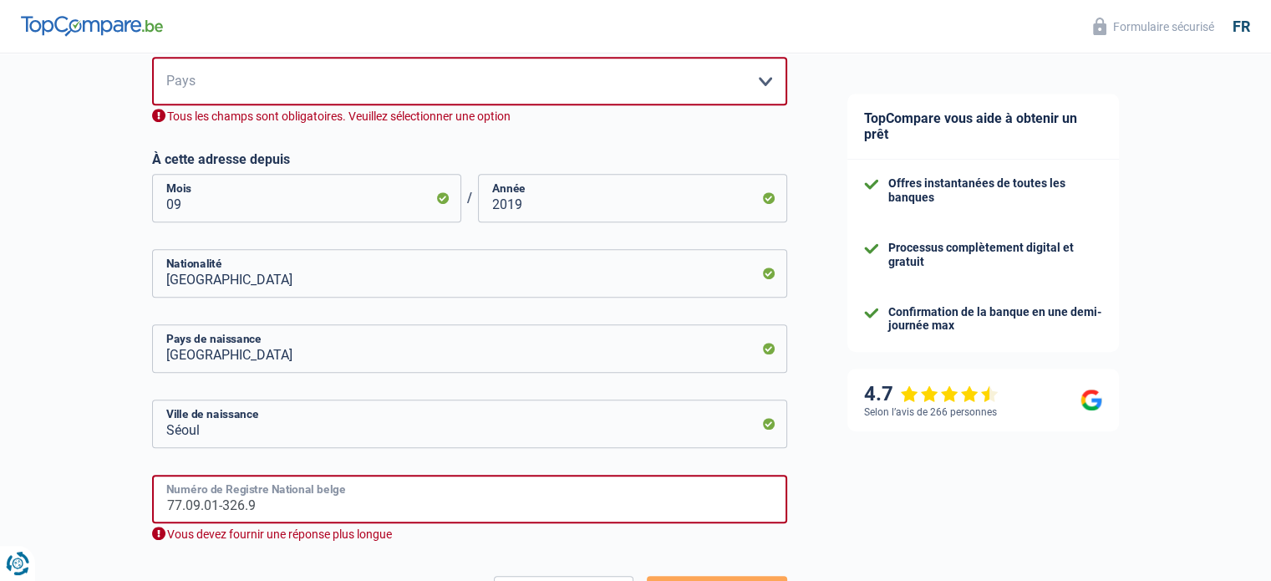
click at [241, 502] on input "77.09.01-326.9" at bounding box center [469, 499] width 635 height 48
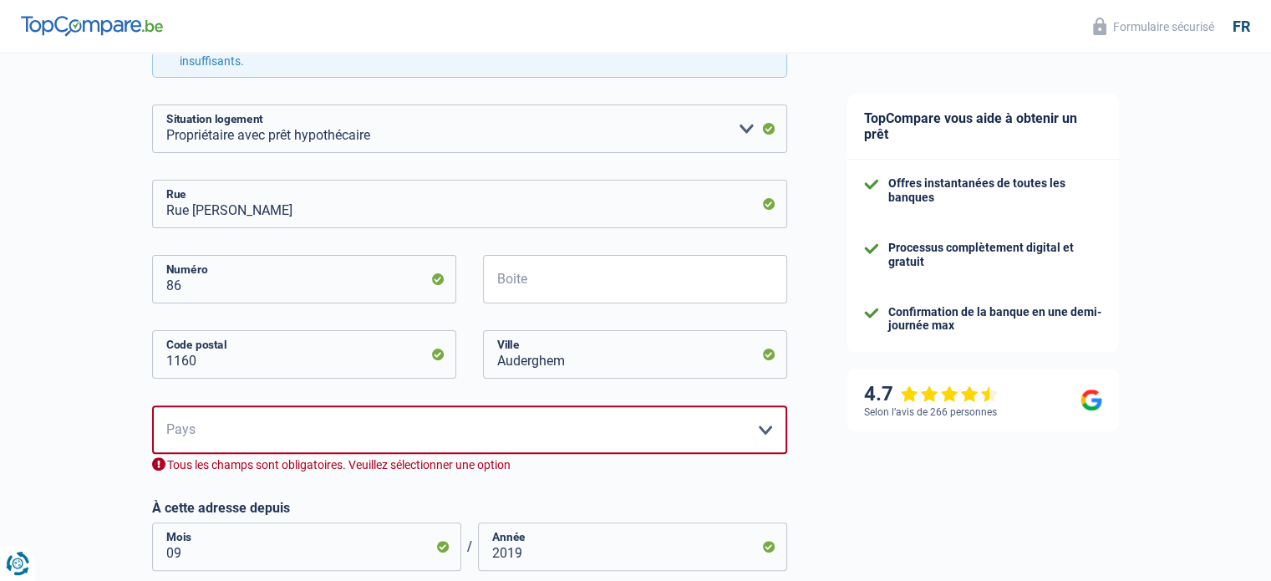
scroll to position [414, 0]
type input "77.09.01-320.69"
click at [349, 438] on select "Belgique Luxembourg Veuillez sélectionner une option" at bounding box center [469, 428] width 635 height 48
select select "BE"
click at [152, 404] on select "Belgique Luxembourg Veuillez sélectionner une option" at bounding box center [469, 428] width 635 height 48
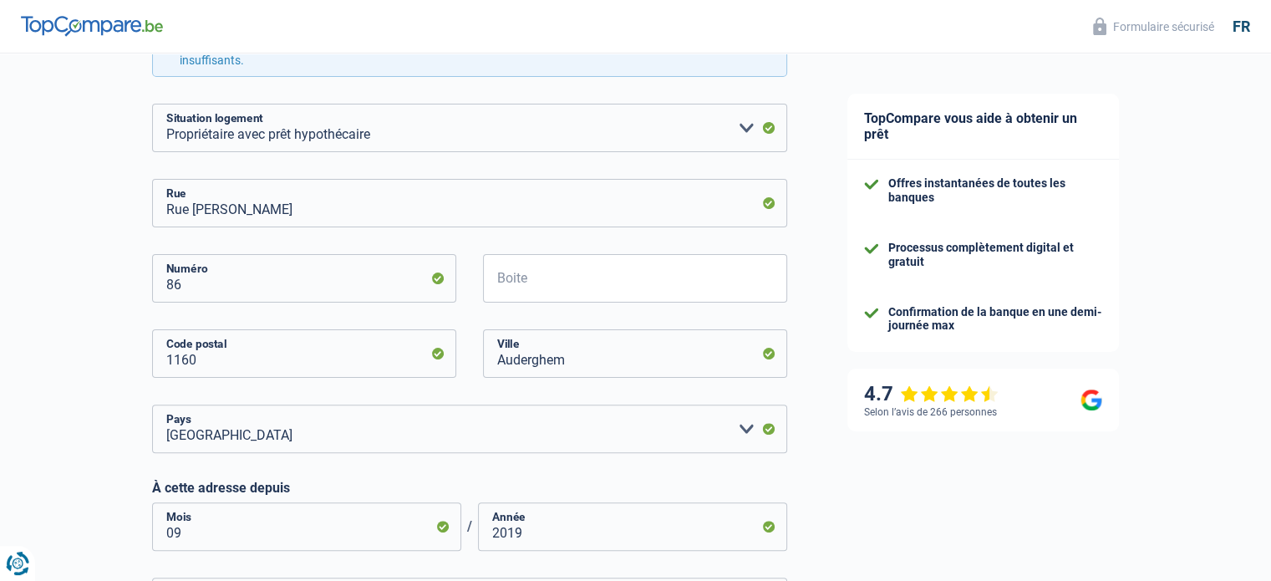
click at [630, 500] on div "TopCompare vous aide à obtenir un prêt Offres instantanées de toutes les banque…" at bounding box center [1044, 333] width 454 height 1386
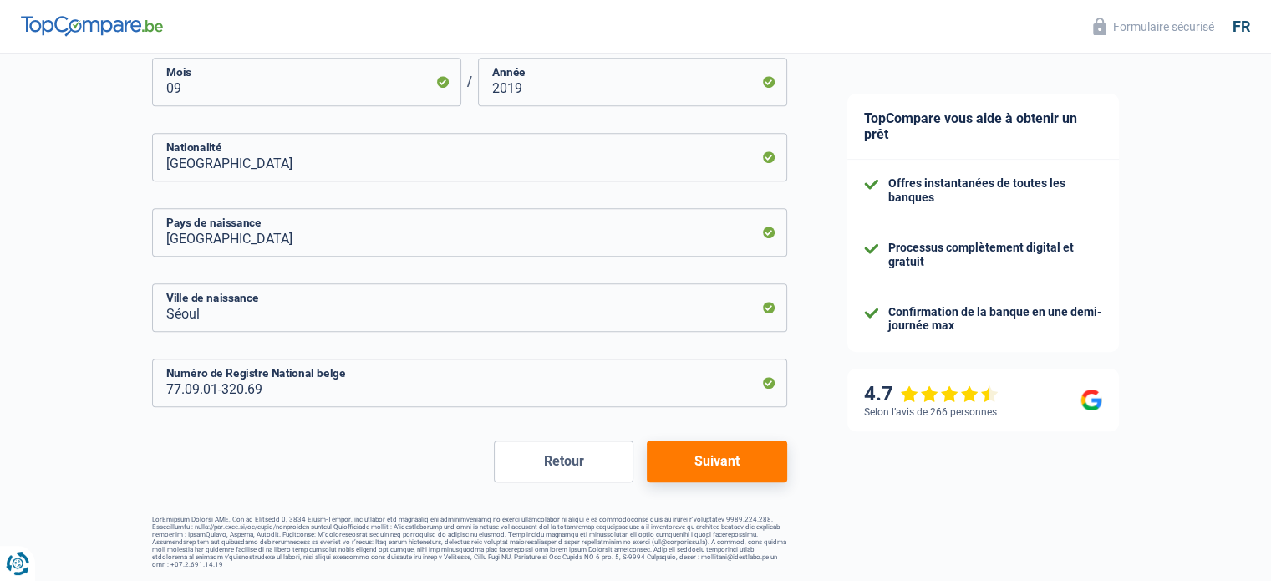
scroll to position [859, 0]
click at [630, 460] on button "Suivant" at bounding box center [717, 460] width 140 height 42
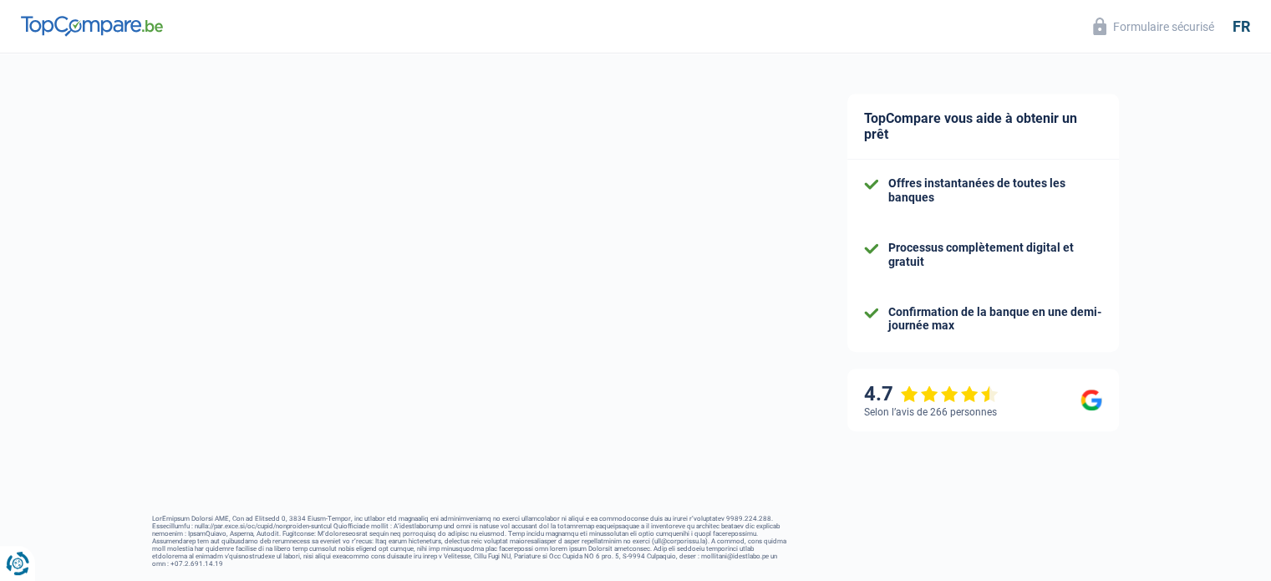
select select "familyAllowances"
select select "netSalary"
select select "mealVouchers"
select select "mortgage"
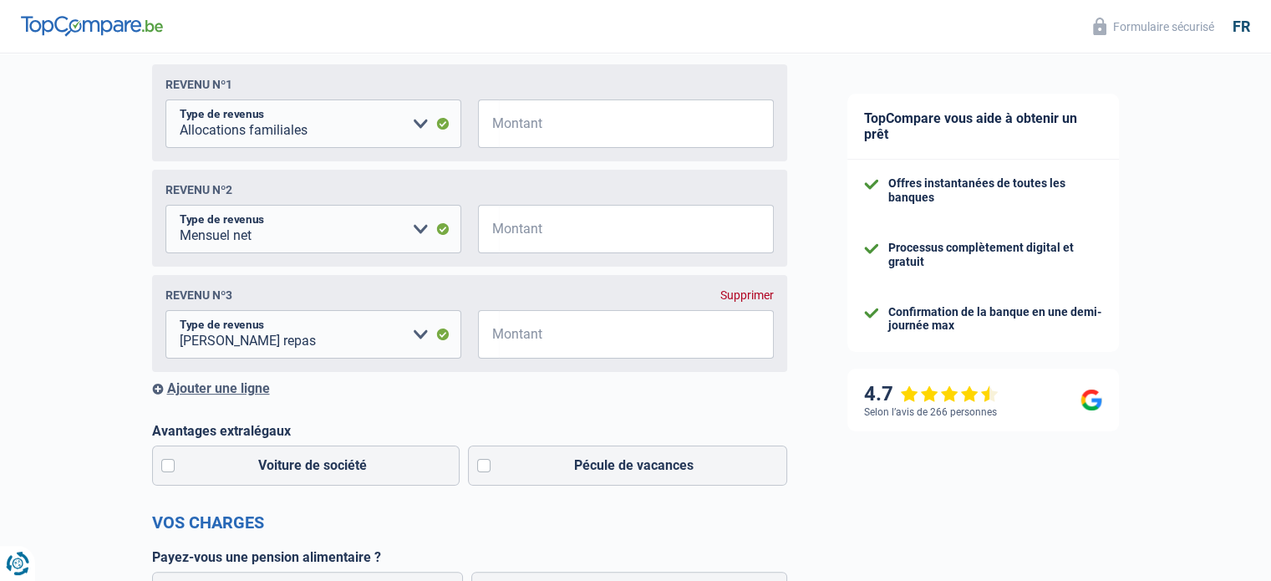
scroll to position [292, 0]
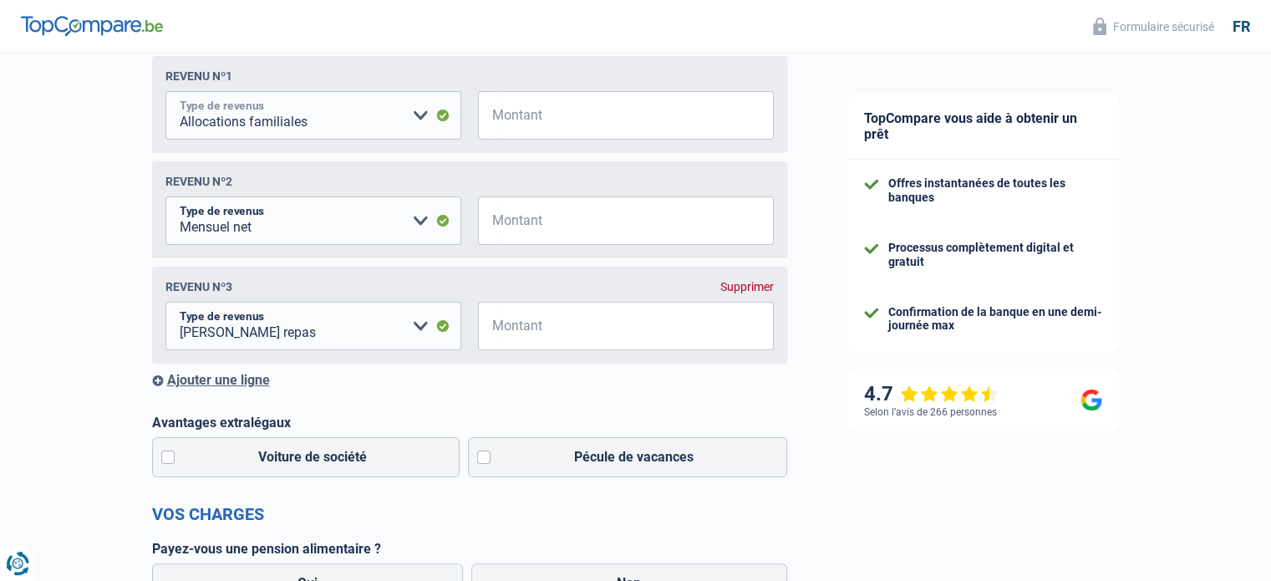
click at [342, 129] on select "Allocation d'handicap Allocations chômage Allocations familiales Chèques repas …" at bounding box center [313, 115] width 296 height 48
click at [165, 93] on select "Allocation d'handicap Allocations chômage Allocations familiales Chèques repas …" at bounding box center [313, 115] width 296 height 48
click at [522, 116] on input "Montant" at bounding box center [636, 115] width 275 height 48
type input "170"
click at [371, 226] on select "Allocation d'handicap Allocations chômage Allocations familiales Chèques repas …" at bounding box center [313, 220] width 296 height 48
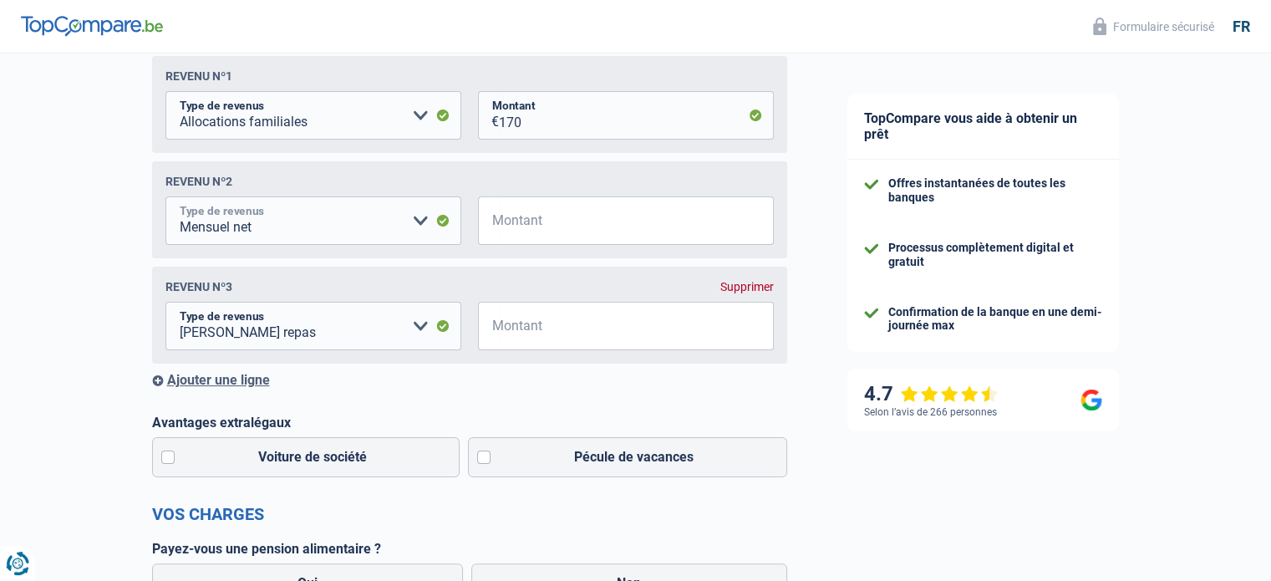
click at [165, 198] on select "Allocation d'handicap Allocations chômage Allocations familiales Chèques repas …" at bounding box center [313, 220] width 296 height 48
click at [592, 218] on input "Montant" at bounding box center [636, 220] width 275 height 48
type input "4.025"
click at [324, 332] on select "Allocation d'handicap Allocations chômage Allocations familiales Chèques repas …" at bounding box center [313, 326] width 296 height 48
select select "rentalIncome"
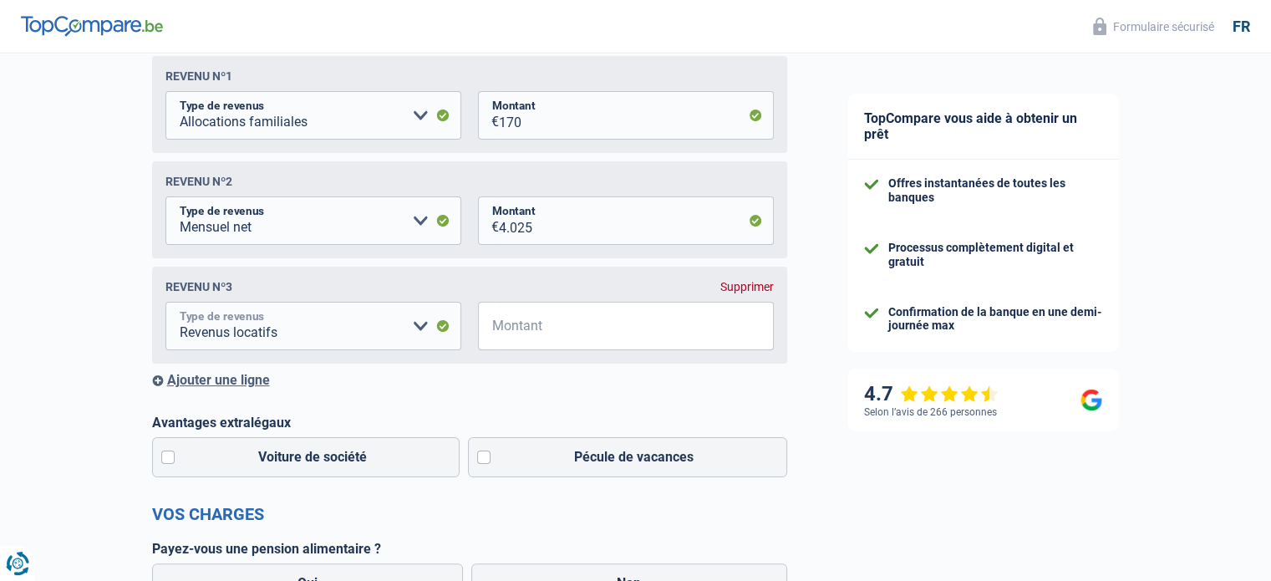
click at [165, 304] on select "Allocation d'handicap Allocations chômage Allocations familiales Chèques repas …" at bounding box center [313, 326] width 296 height 48
click at [536, 334] on input "Montant" at bounding box center [636, 326] width 275 height 48
type input "925"
click at [227, 383] on div "Ajouter une ligne" at bounding box center [469, 380] width 635 height 16
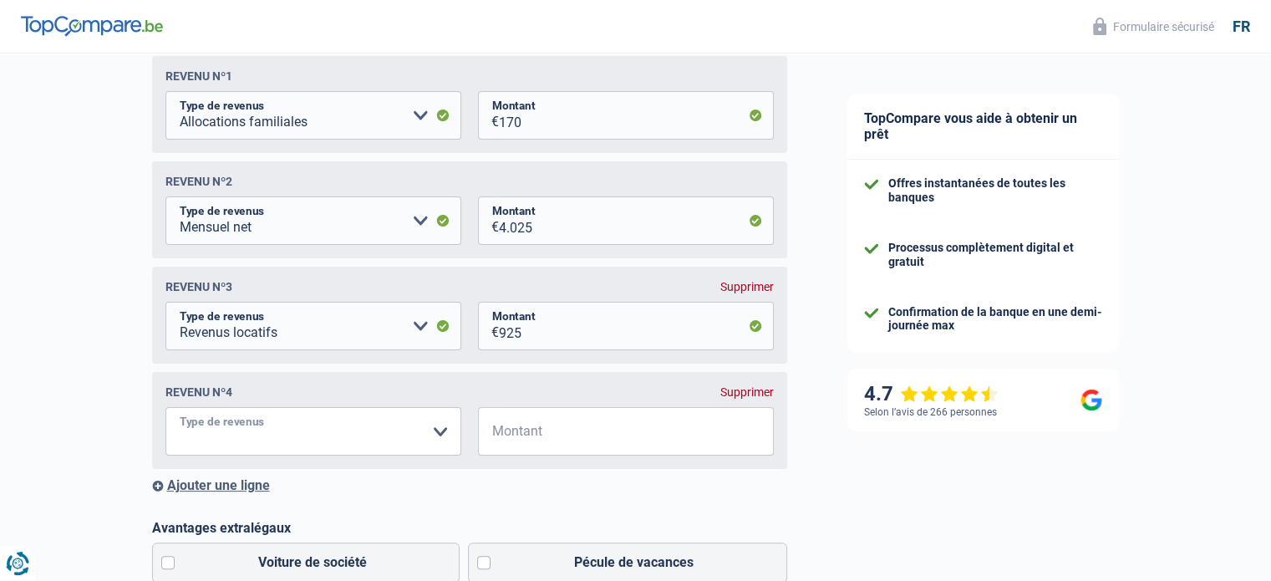
click at [325, 419] on select "Allocation d'handicap Allocations chômage Allocations familiales Chèques repas …" at bounding box center [313, 431] width 296 height 48
select select "other"
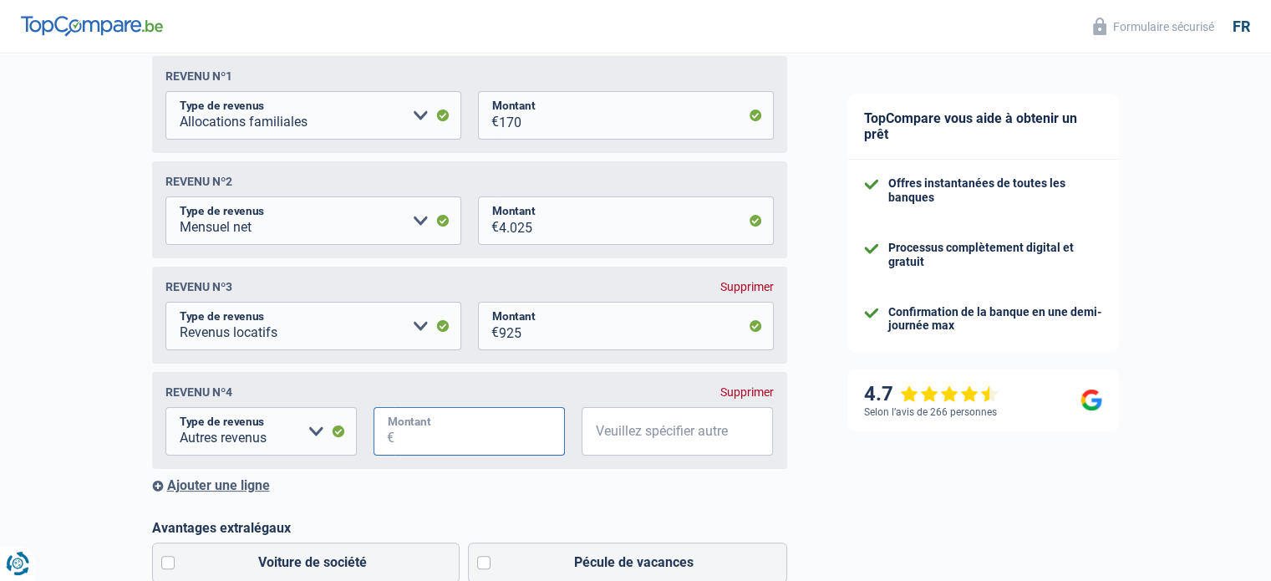
click at [475, 440] on input "Montant" at bounding box center [479, 431] width 170 height 48
type input "70"
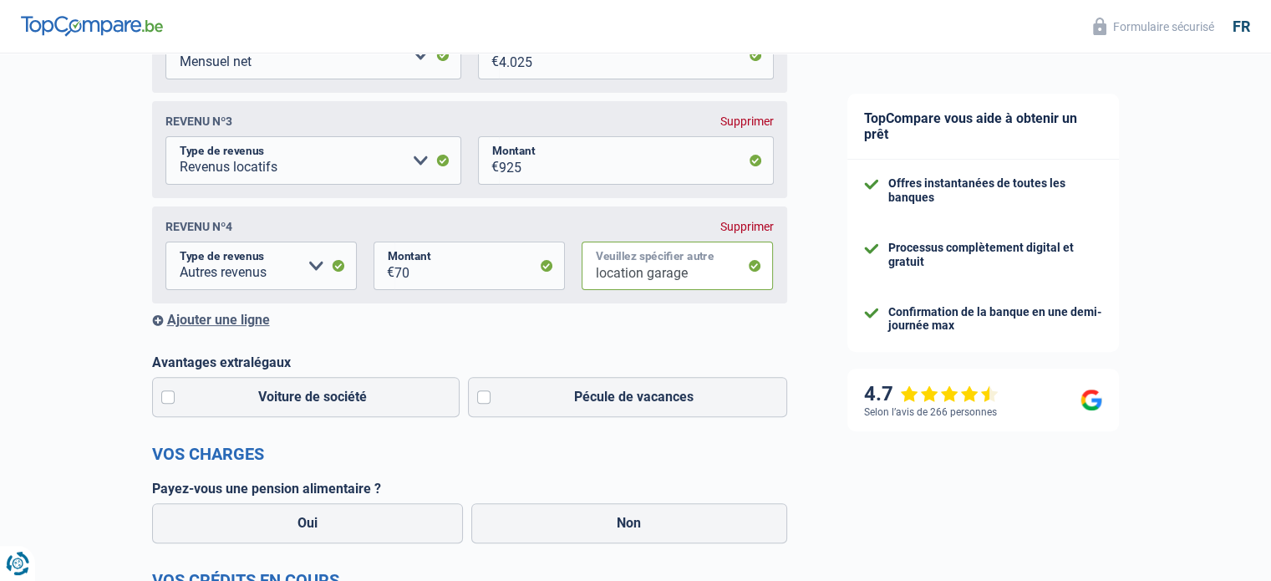
scroll to position [458, 0]
type input "location garage"
click at [483, 409] on label "Pécule de vacances" at bounding box center [627, 397] width 319 height 40
click at [483, 409] on input "Pécule de vacances" at bounding box center [627, 397] width 319 height 40
checkbox input "true"
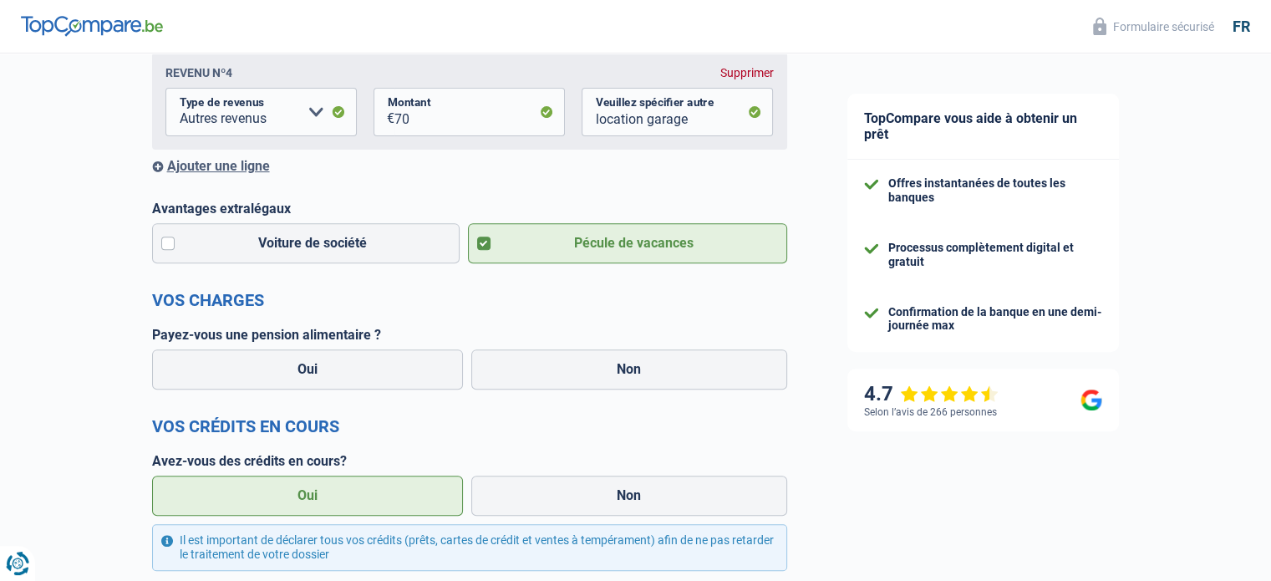
scroll to position [638, 0]
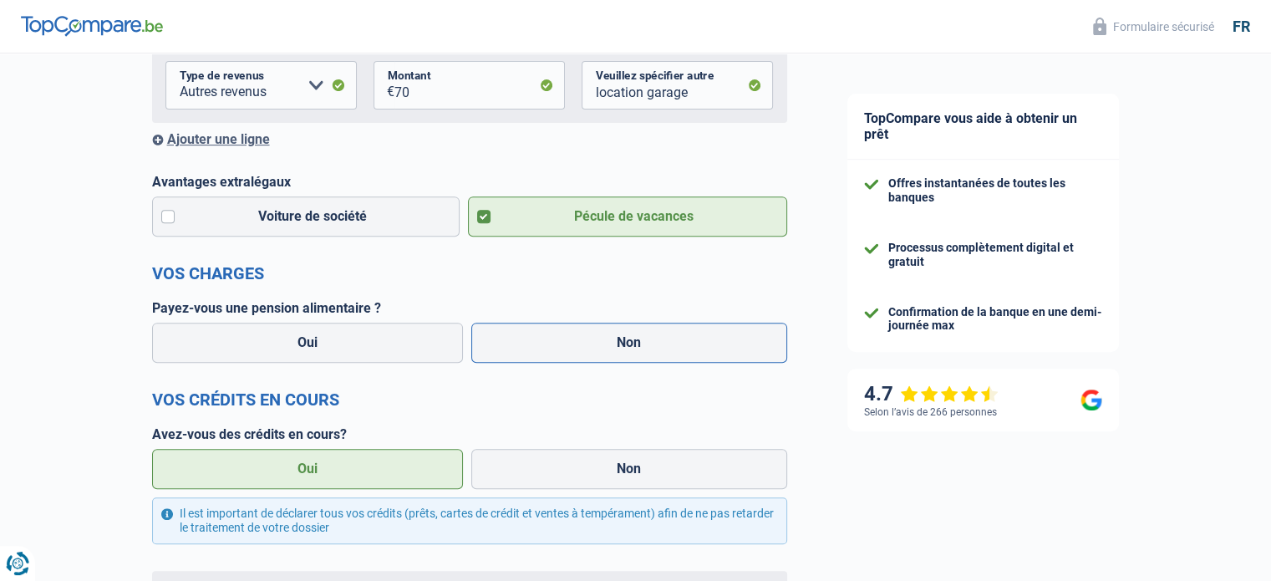
click at [571, 353] on label "Non" at bounding box center [629, 342] width 316 height 40
click at [571, 353] on input "Non" at bounding box center [629, 342] width 316 height 40
radio input "true"
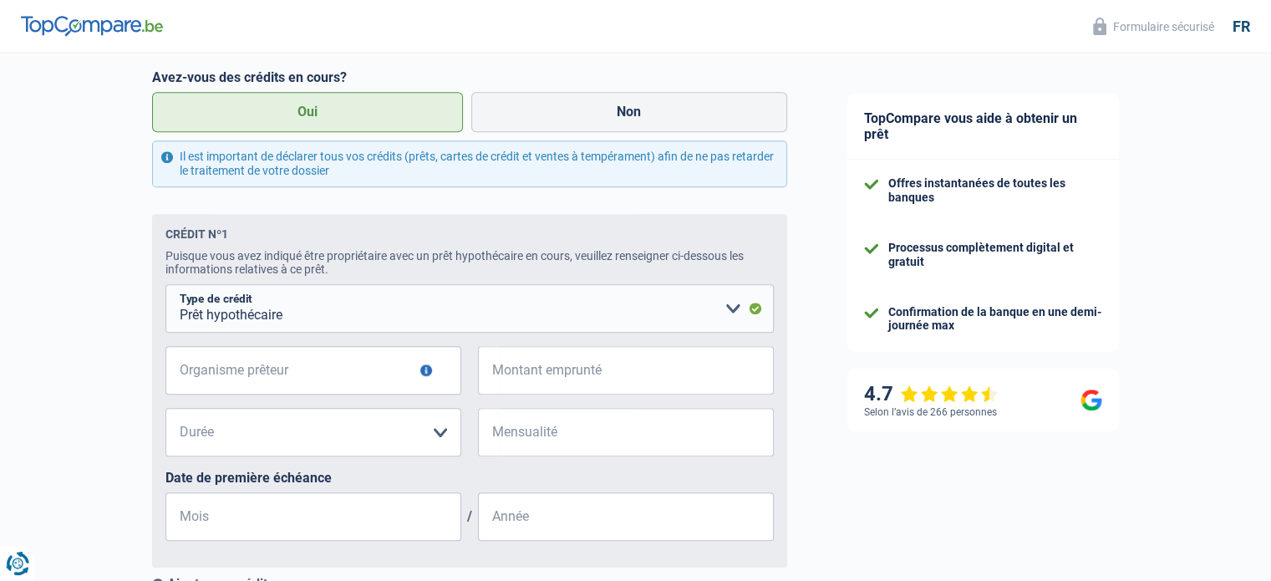
scroll to position [999, 0]
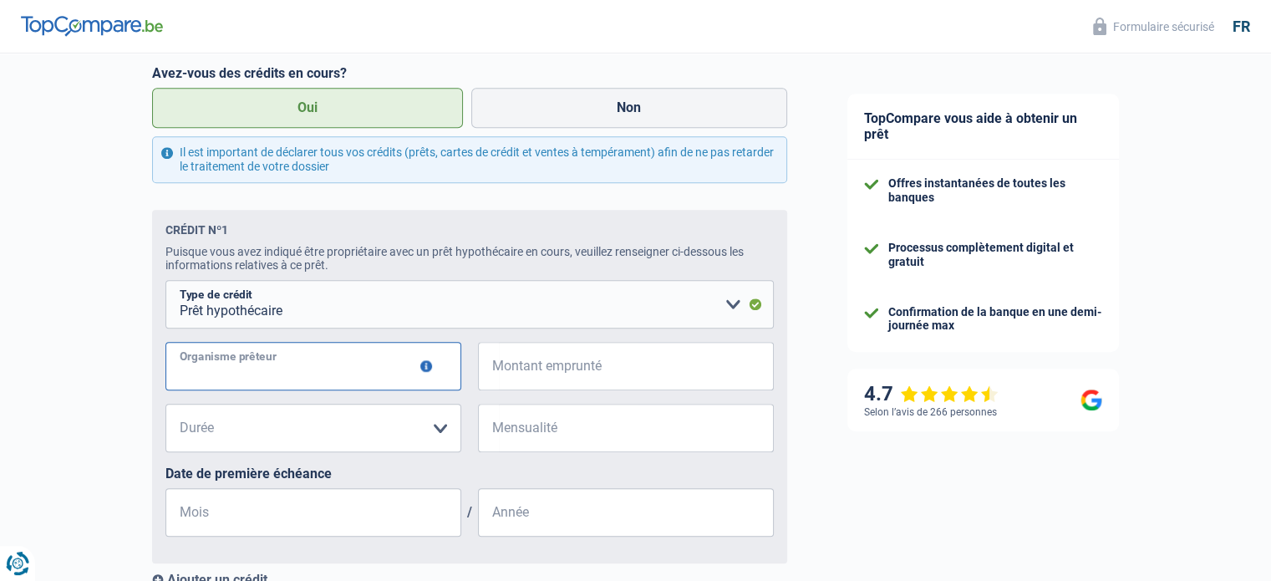
click at [331, 375] on input "Organisme prêteur" at bounding box center [313, 366] width 296 height 48
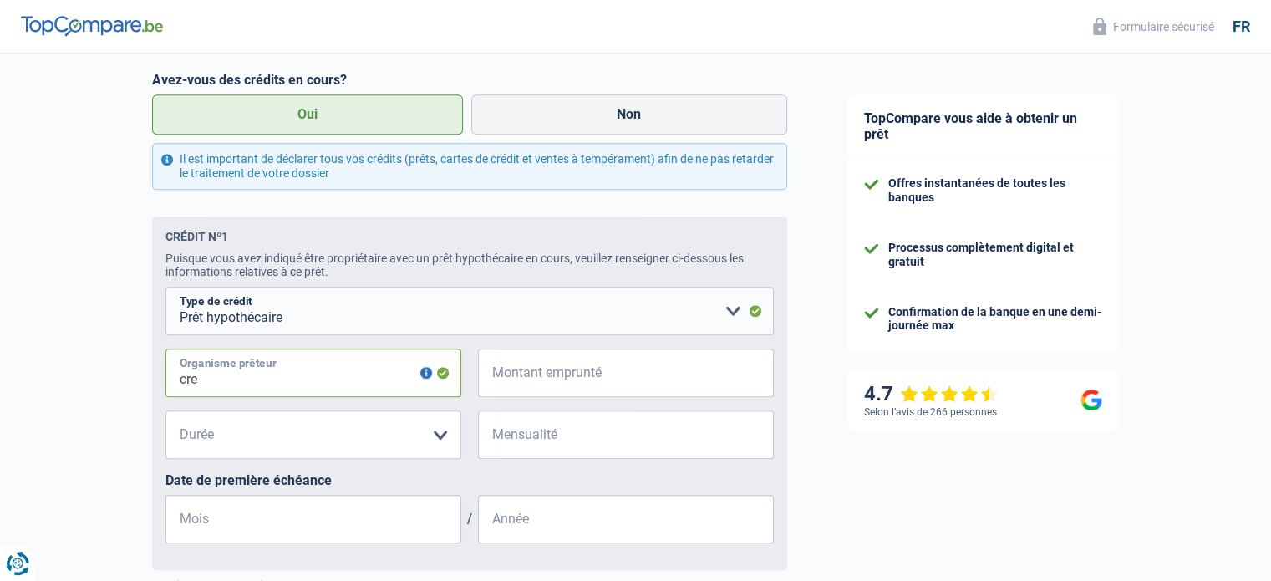
scroll to position [1003, 0]
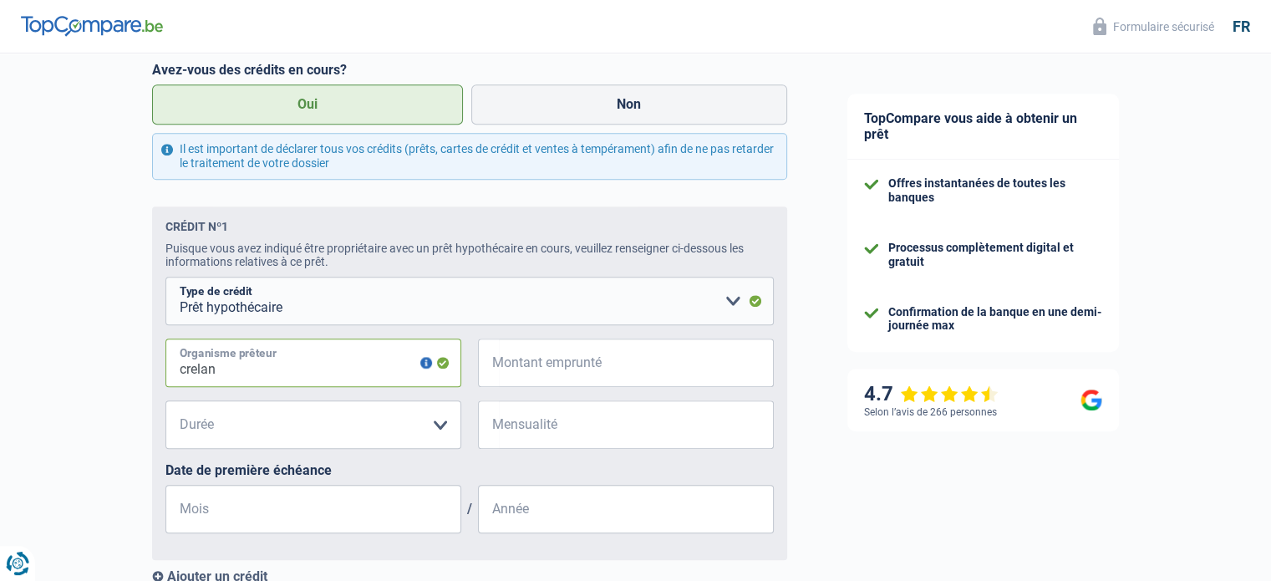
type input "crelan"
click at [550, 364] on input "Montant emprunté" at bounding box center [636, 362] width 275 height 48
type input "1.287"
click at [297, 420] on select "120 mois 180 mois 240 mois 300 mois 360 mois 420 mois Veuillez sélectionner une…" at bounding box center [313, 424] width 296 height 48
select select "180"
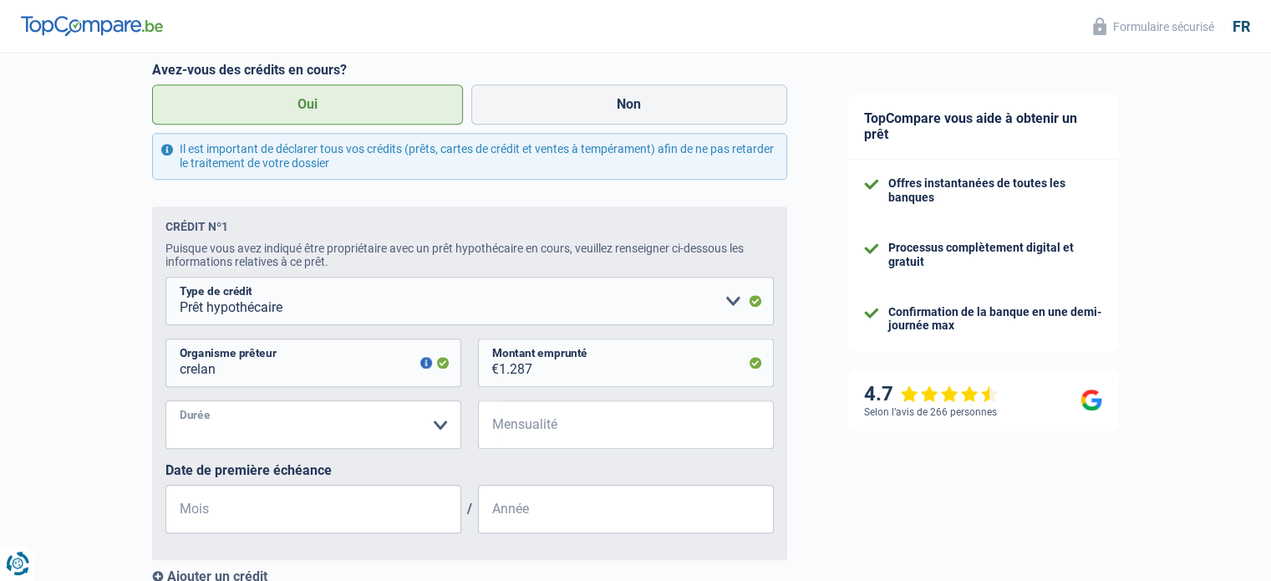
click at [165, 405] on select "120 mois 180 mois 240 mois 300 mois 360 mois 420 mois Veuillez sélectionner une…" at bounding box center [313, 424] width 296 height 48
click at [567, 434] on input "Mensualité" at bounding box center [636, 424] width 275 height 48
click at [576, 370] on input "1.287" at bounding box center [636, 362] width 275 height 48
drag, startPoint x: 576, startPoint y: 370, endPoint x: 402, endPoint y: 377, distance: 174.7
click at [402, 377] on div "crelan Organisme prêteur Veillez à ne pas indiquer le nom du courtier, mais bie…" at bounding box center [469, 369] width 608 height 62
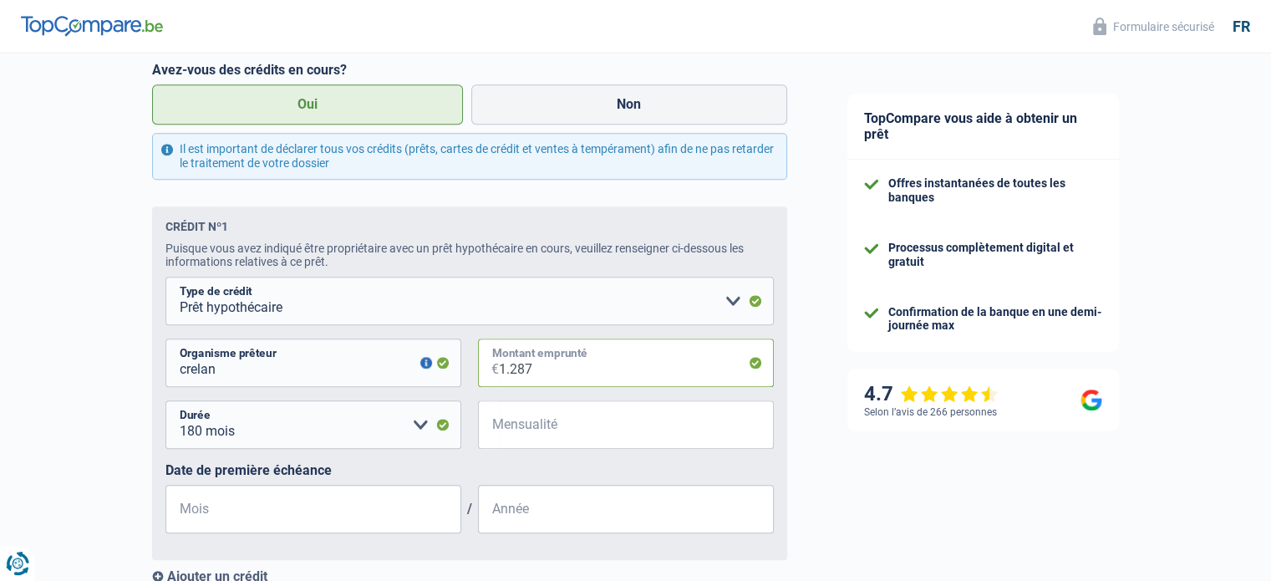
select select
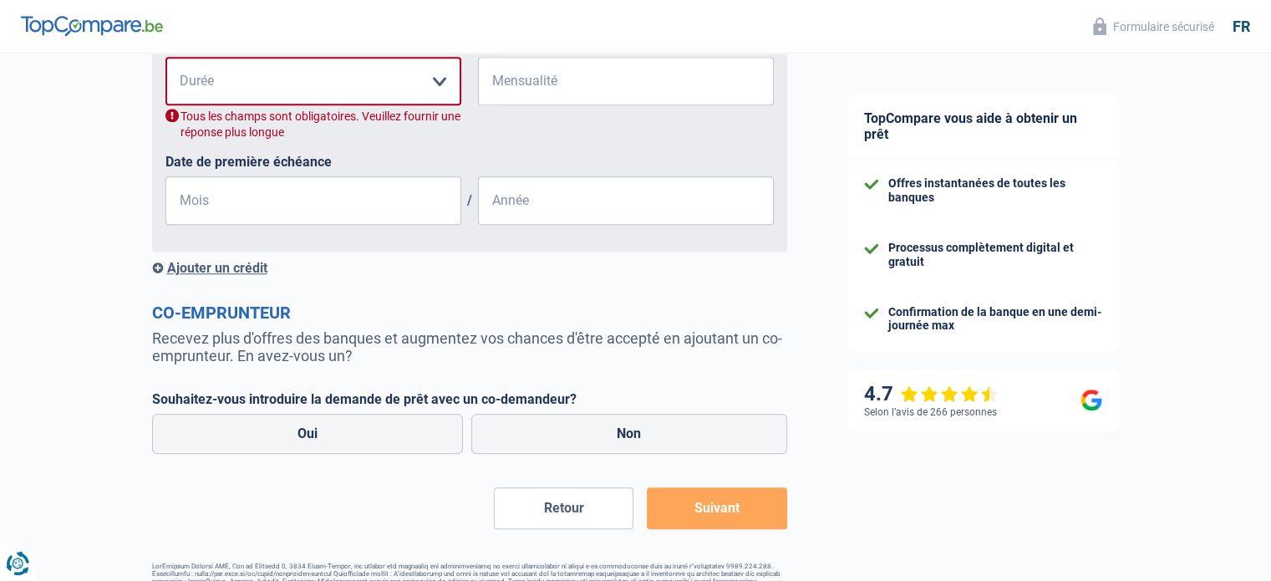
scroll to position [1382, 0]
click at [607, 439] on label "Non" at bounding box center [629, 433] width 316 height 40
click at [607, 439] on input "Non" at bounding box center [629, 433] width 316 height 40
radio input "true"
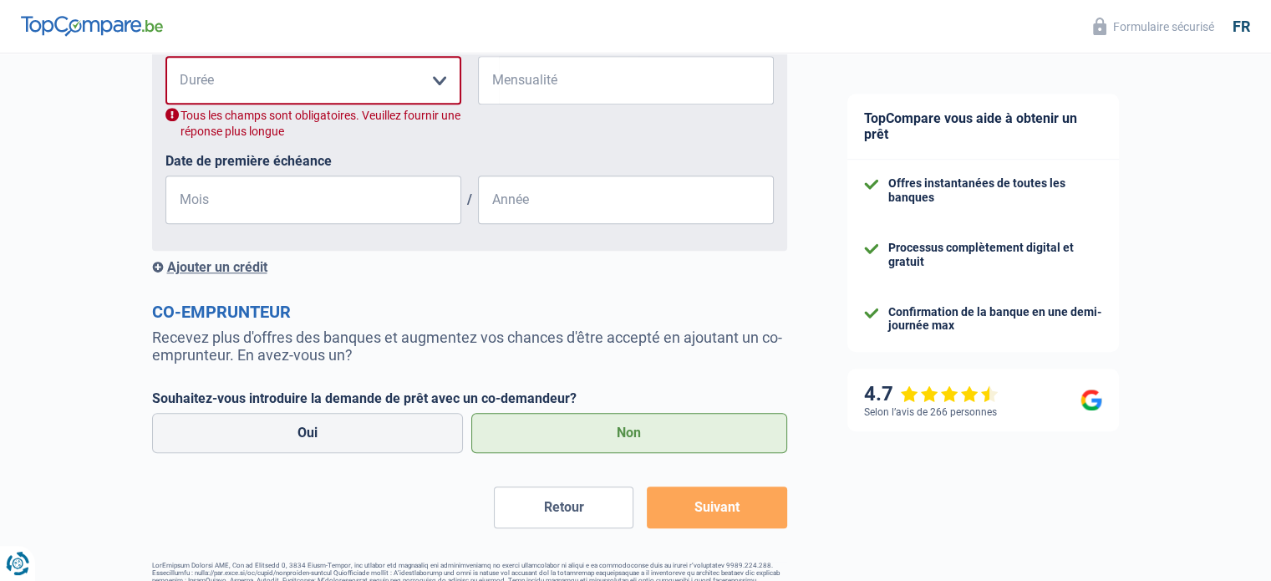
click at [213, 275] on div "Ajouter un crédit" at bounding box center [469, 267] width 635 height 16
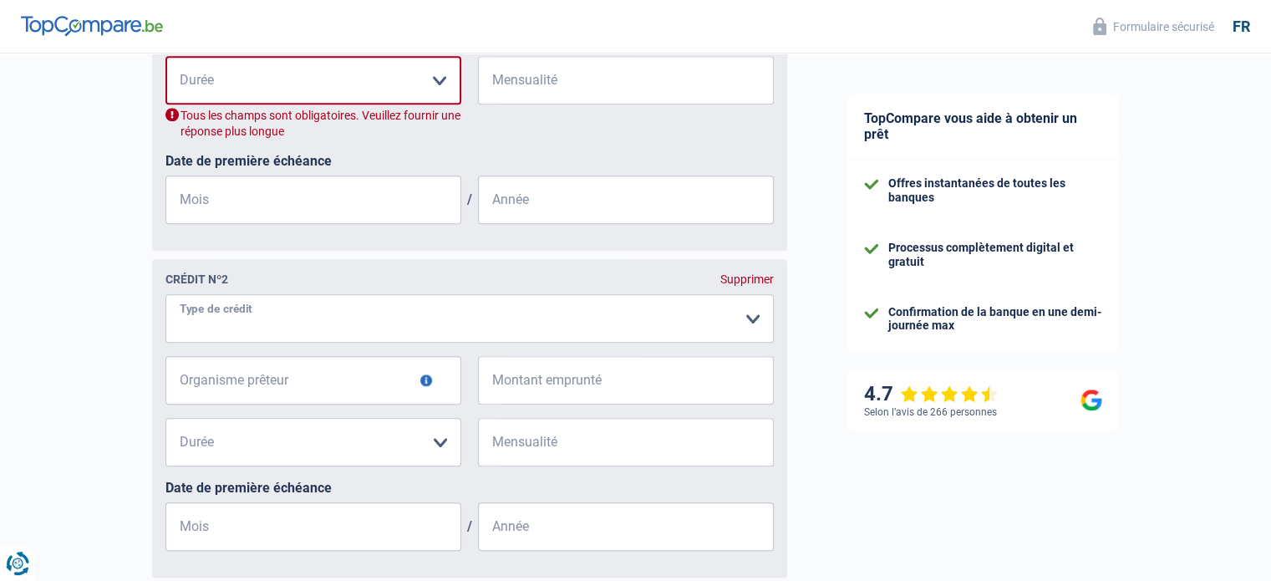
click at [287, 320] on select "Carte ou ouverture de crédit Prêt hypothécaire Vente à tempérament Prêt à tempé…" at bounding box center [469, 318] width 608 height 48
select select "mortgage"
click at [165, 337] on select "Carte ou ouverture de crédit Prêt hypothécaire Vente à tempérament Prêt à tempé…" at bounding box center [469, 318] width 608 height 48
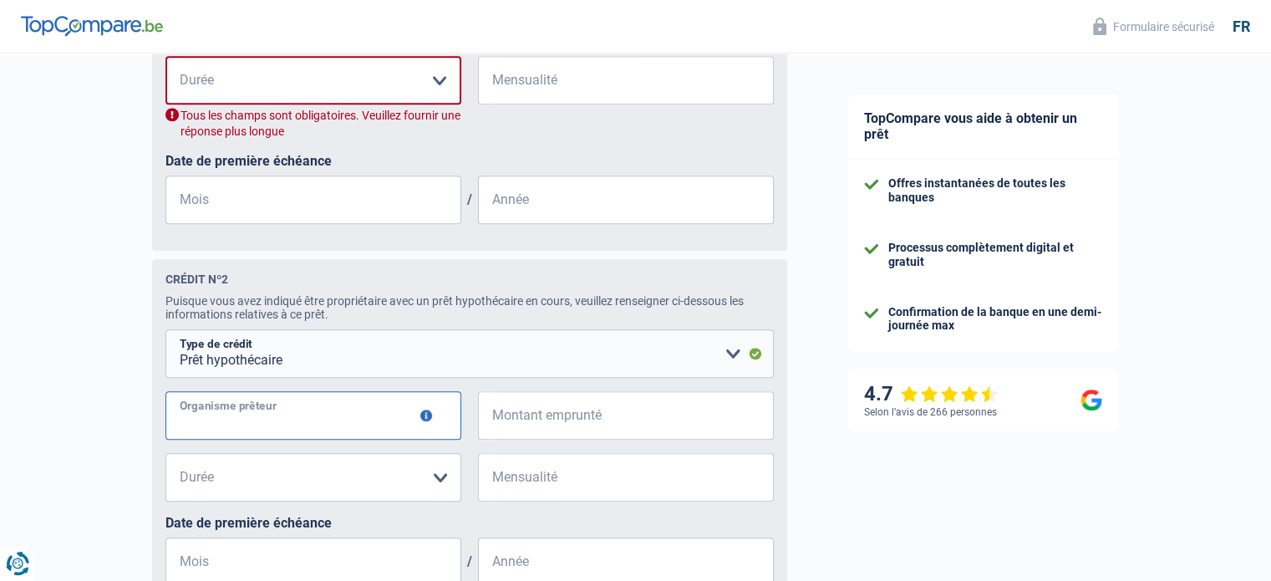
click at [317, 426] on input "Organisme prêteur" at bounding box center [313, 415] width 296 height 48
type input "crelan"
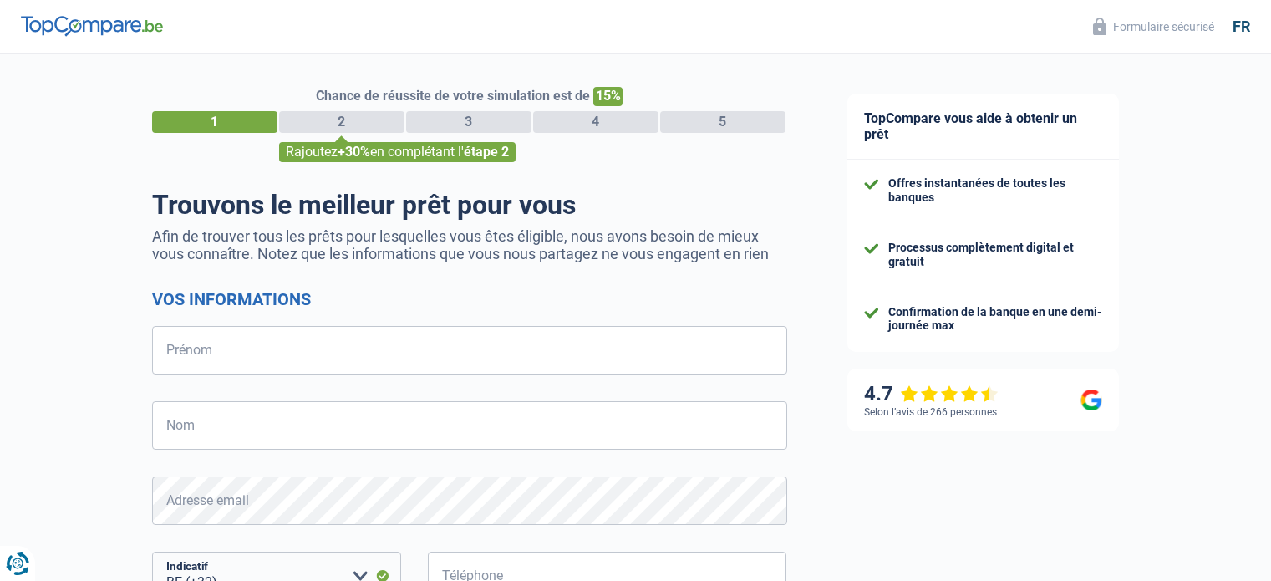
select select "32"
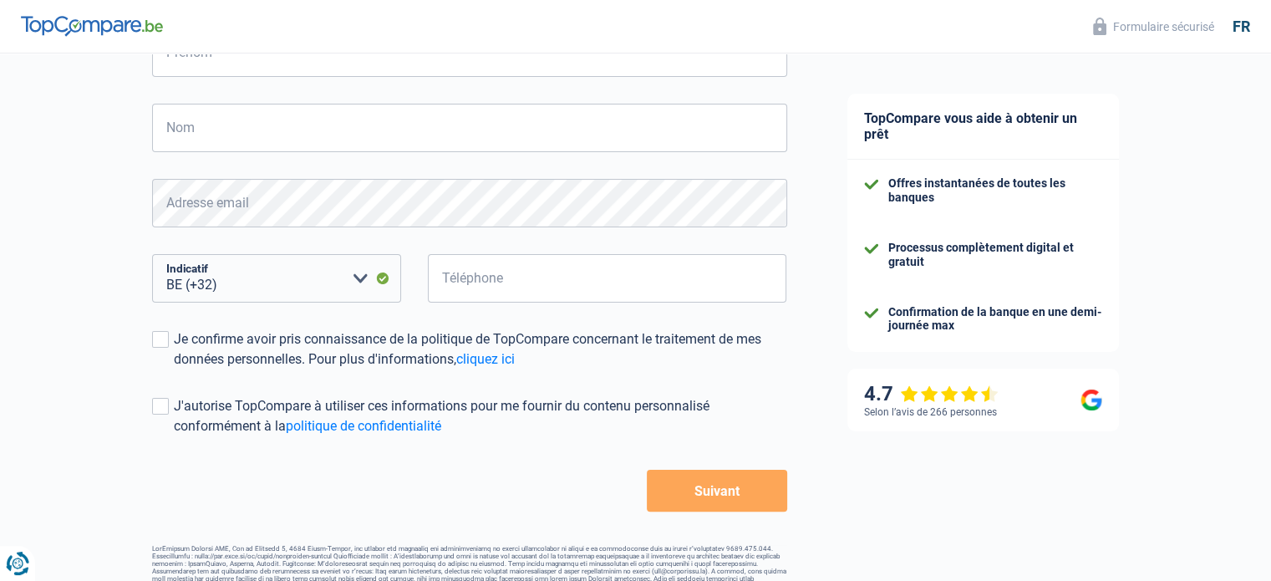
scroll to position [299, 0]
click at [505, 361] on link "cliquez ici" at bounding box center [485, 357] width 58 height 16
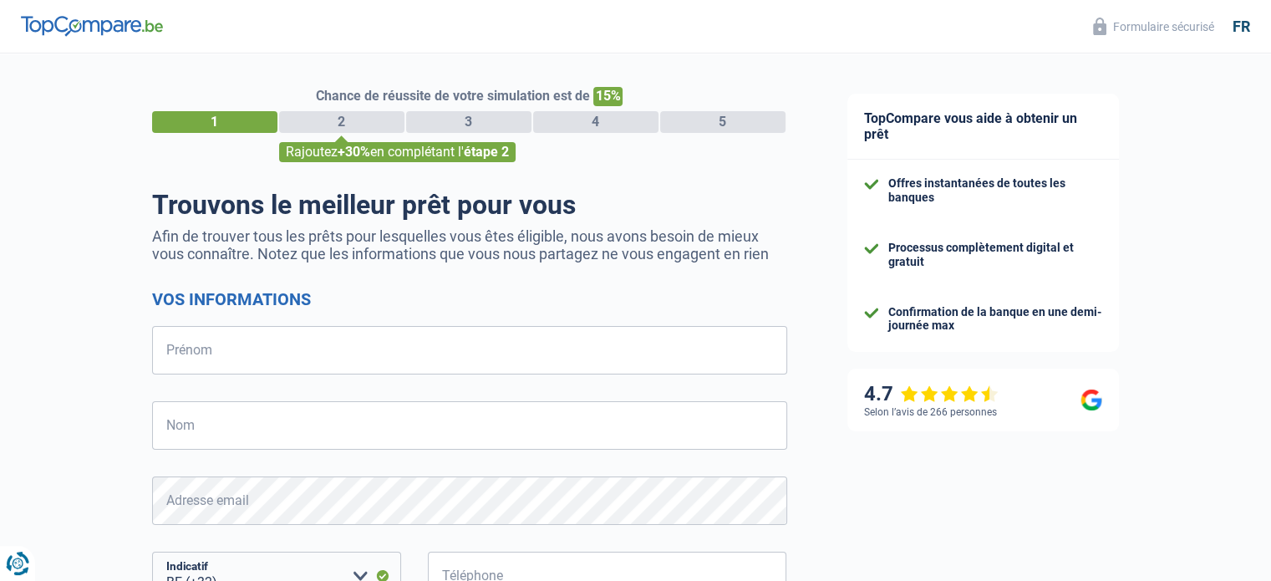
scroll to position [123, 0]
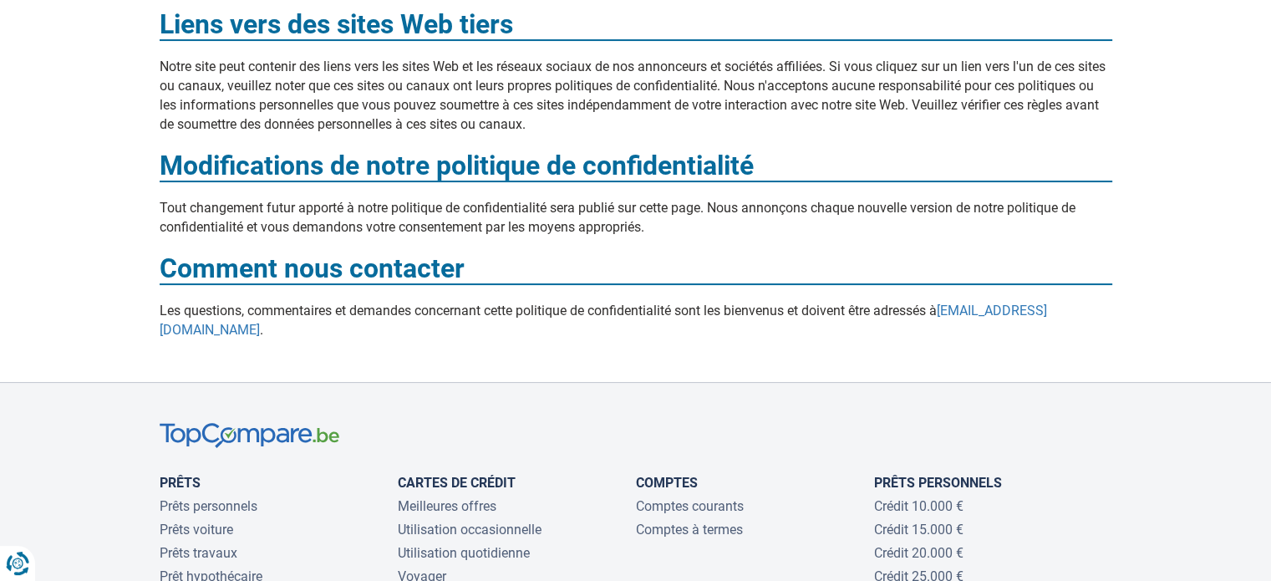
scroll to position [6633, 0]
